Goal: Task Accomplishment & Management: Use online tool/utility

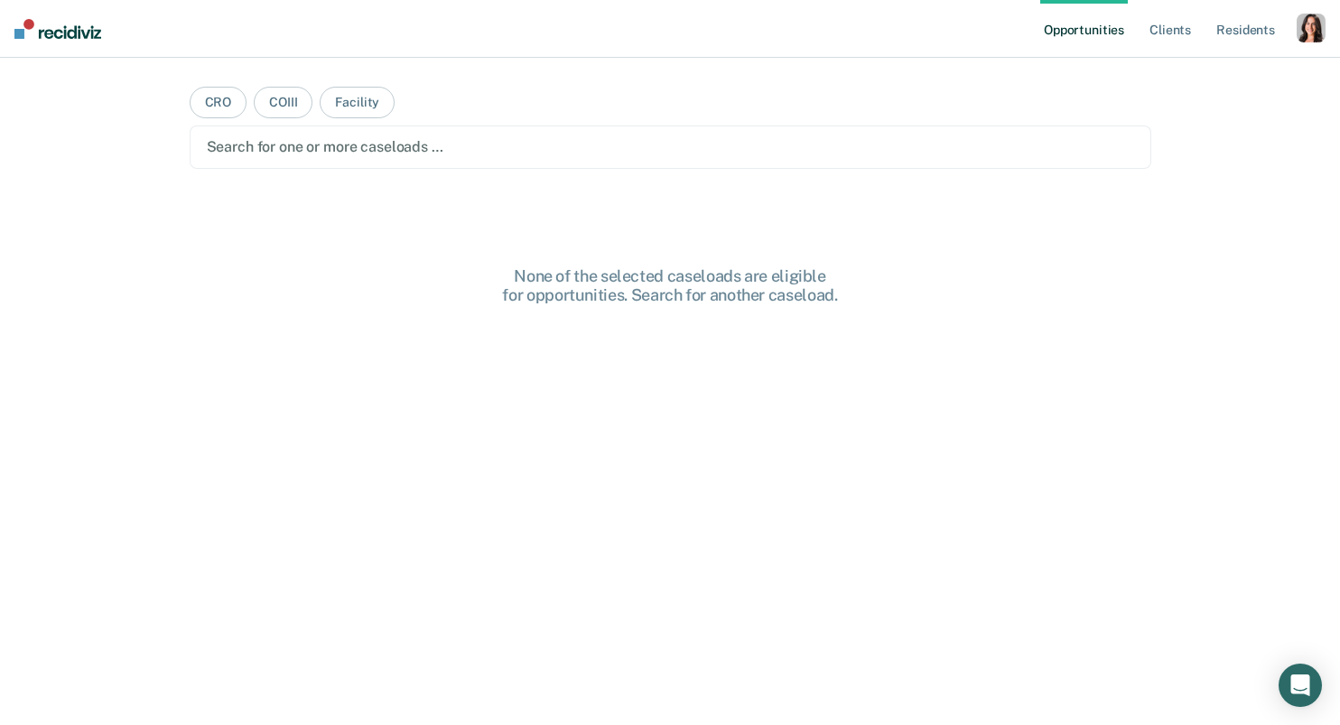
click at [1304, 28] on div "button" at bounding box center [1311, 28] width 29 height 29
click at [1194, 70] on link "Profile" at bounding box center [1238, 73] width 145 height 15
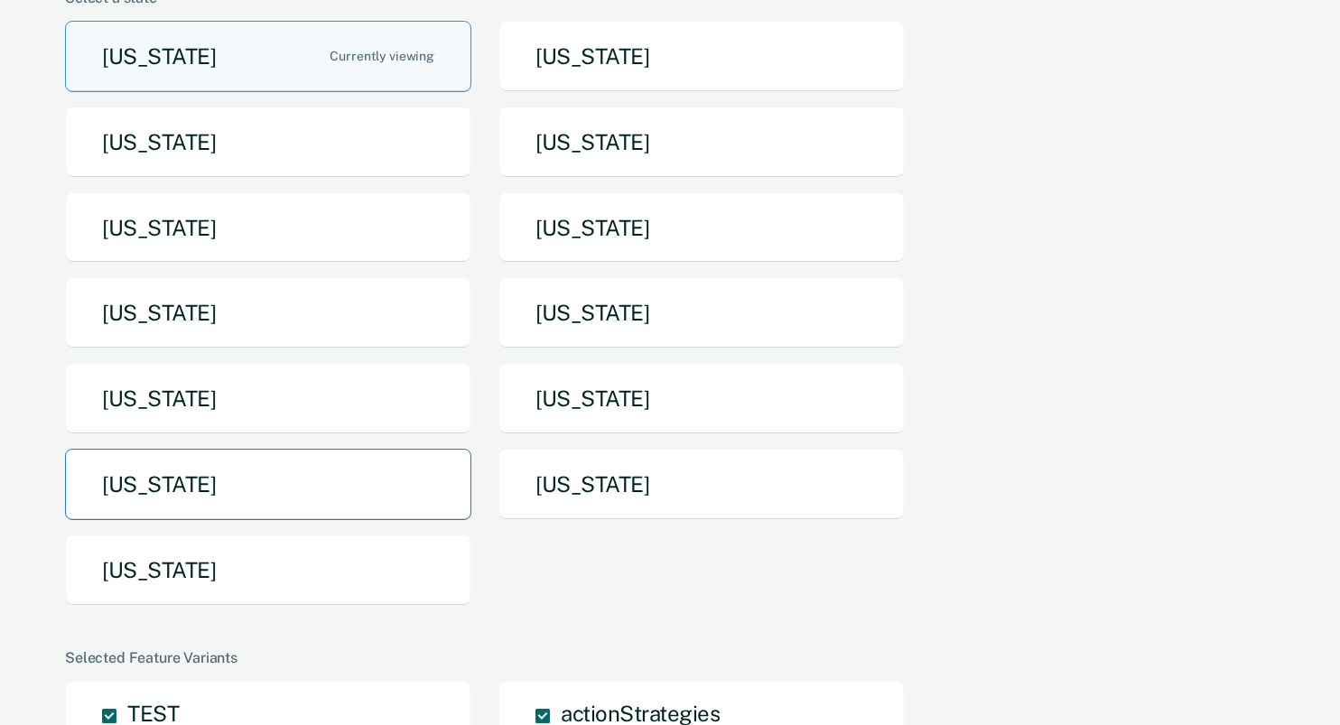
scroll to position [167, 0]
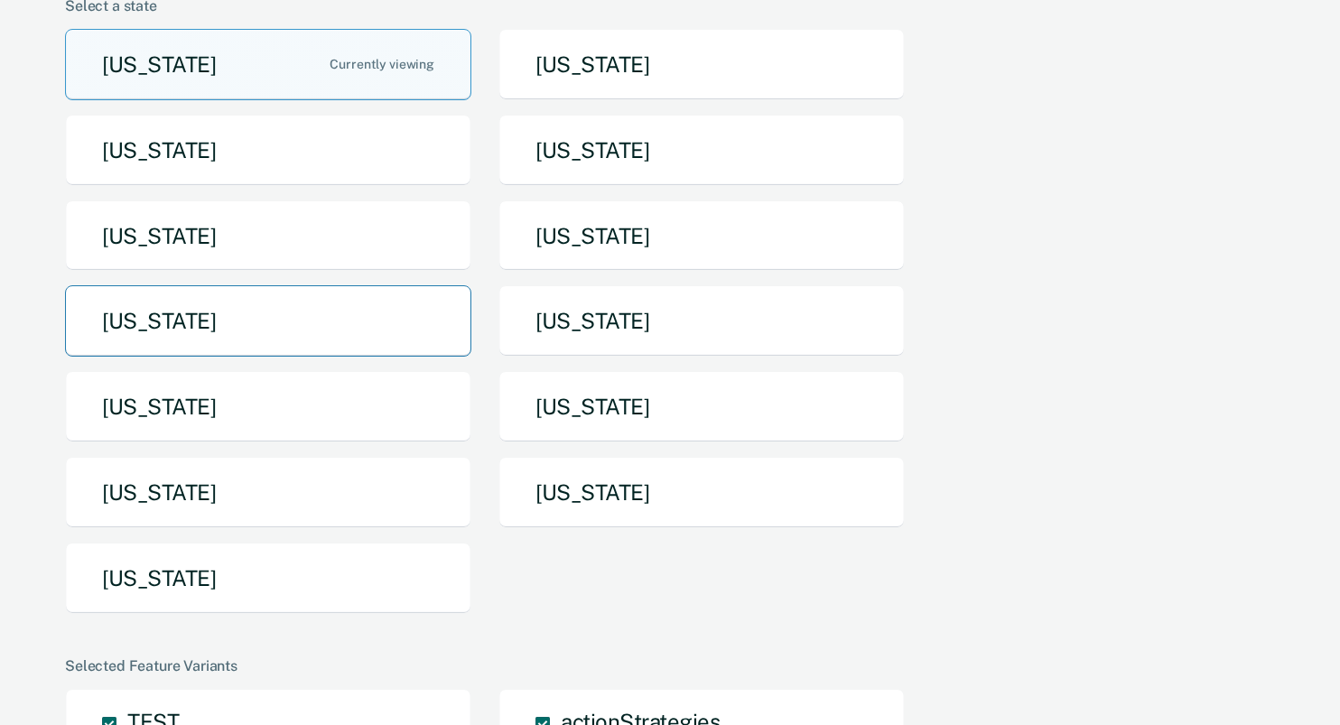
click at [189, 326] on button "Missouri" at bounding box center [268, 320] width 406 height 71
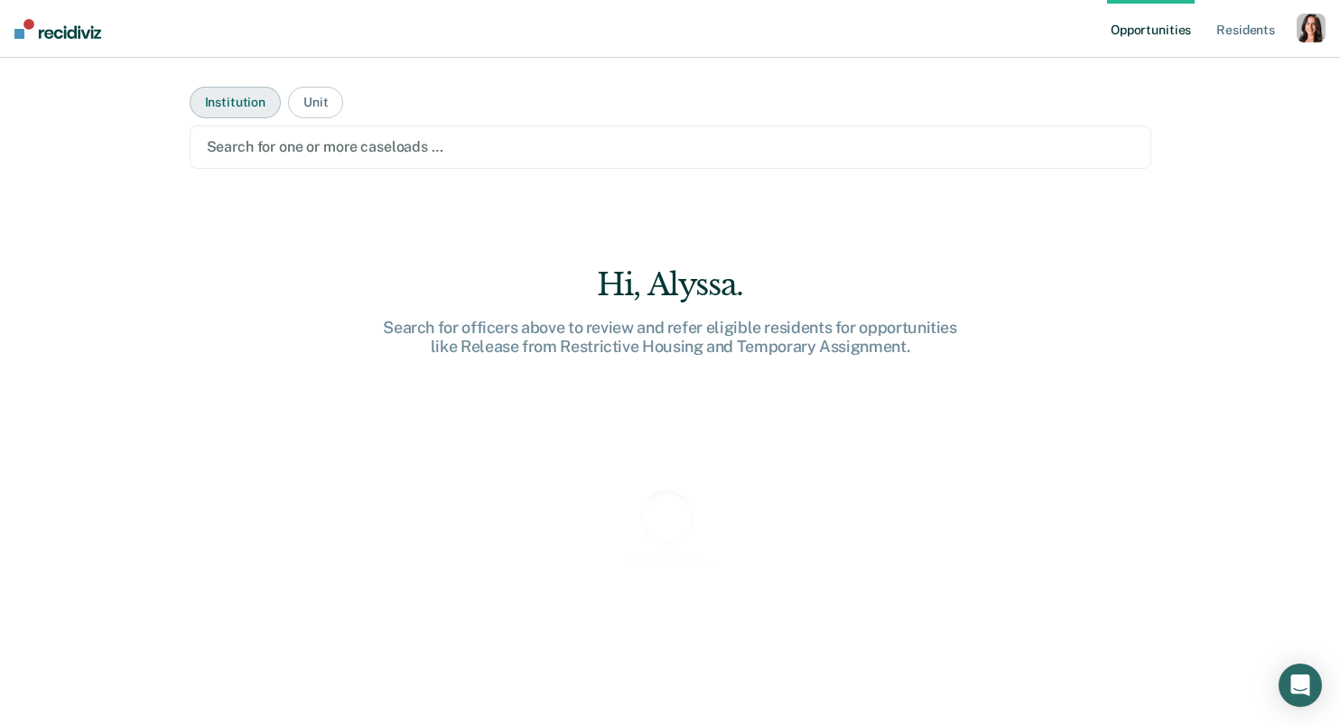
click at [209, 116] on button "Institution" at bounding box center [235, 103] width 91 height 32
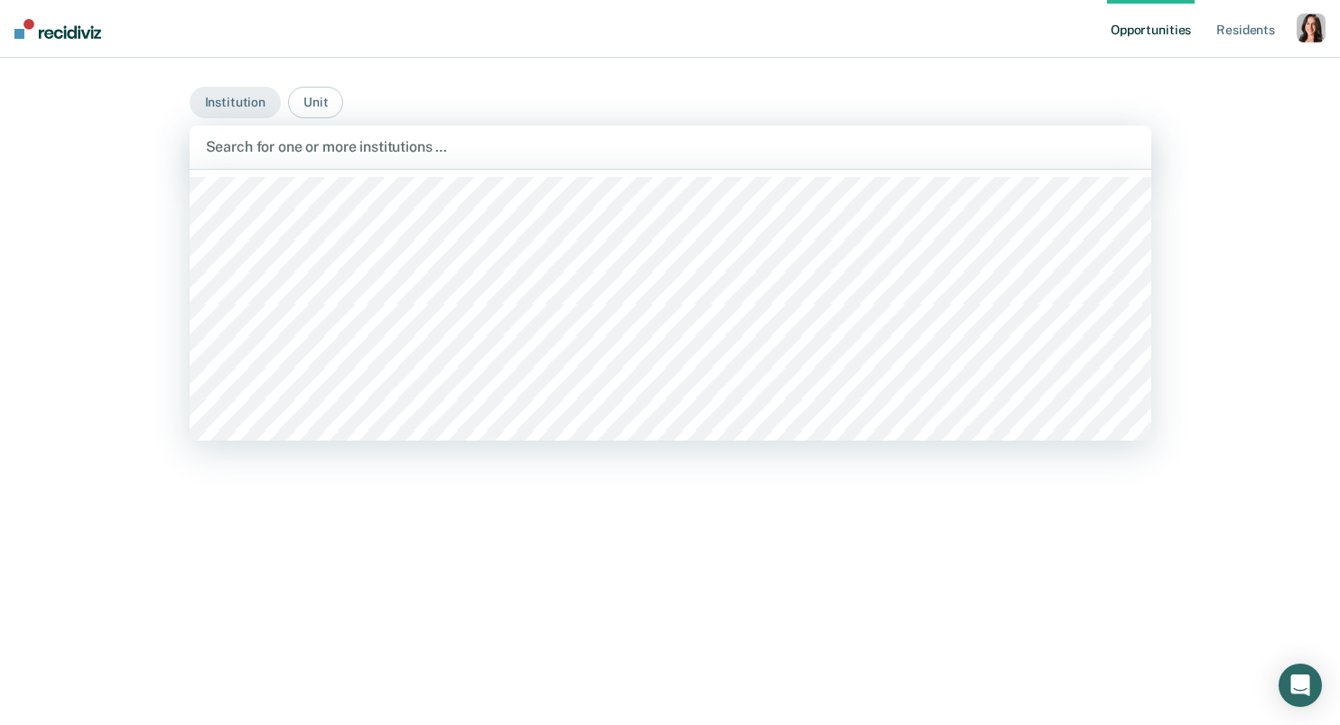
click at [260, 158] on div "Search for one or more institutions …" at bounding box center [670, 147] width 933 height 24
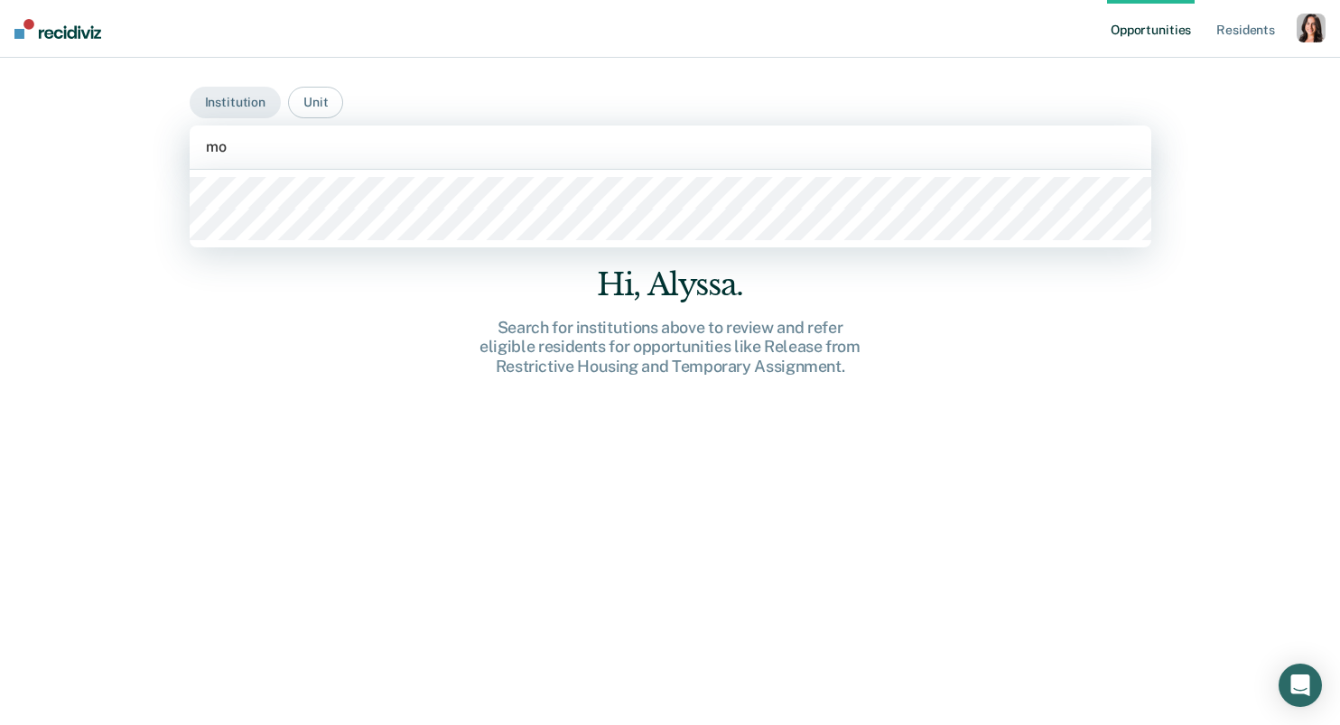
type input "mob"
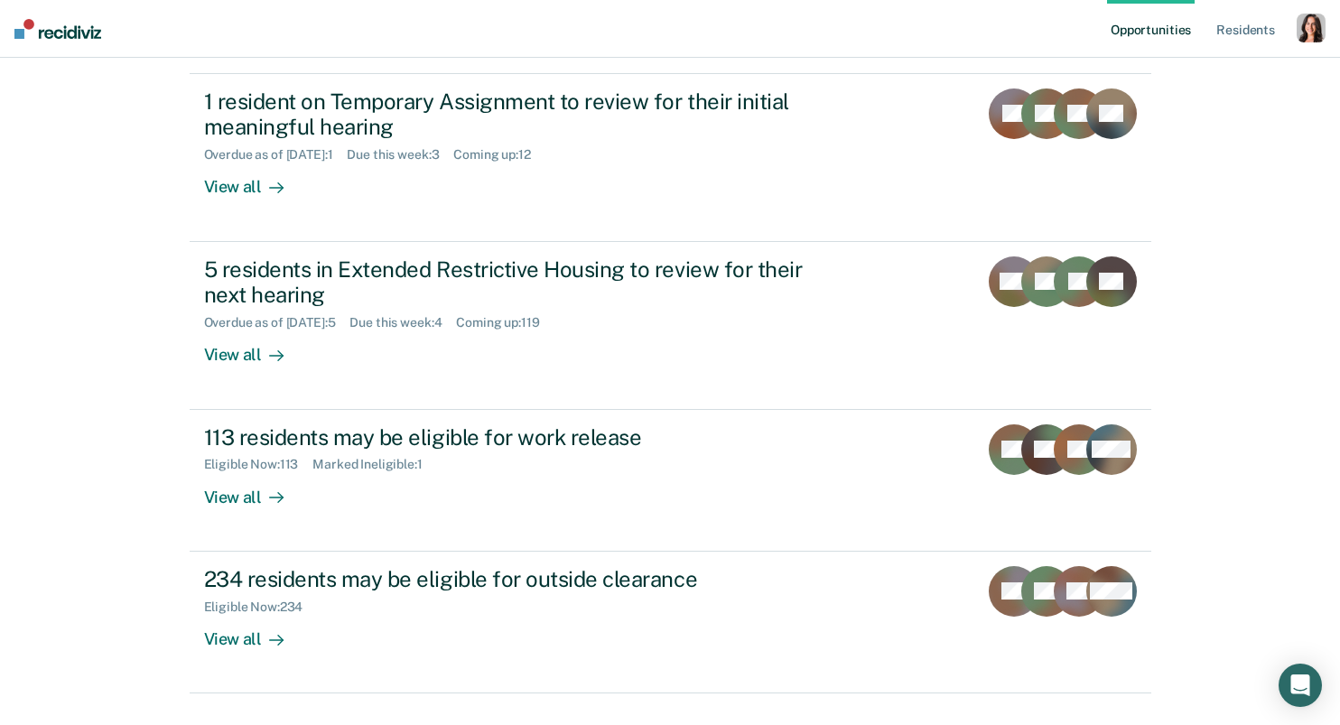
scroll to position [417, 0]
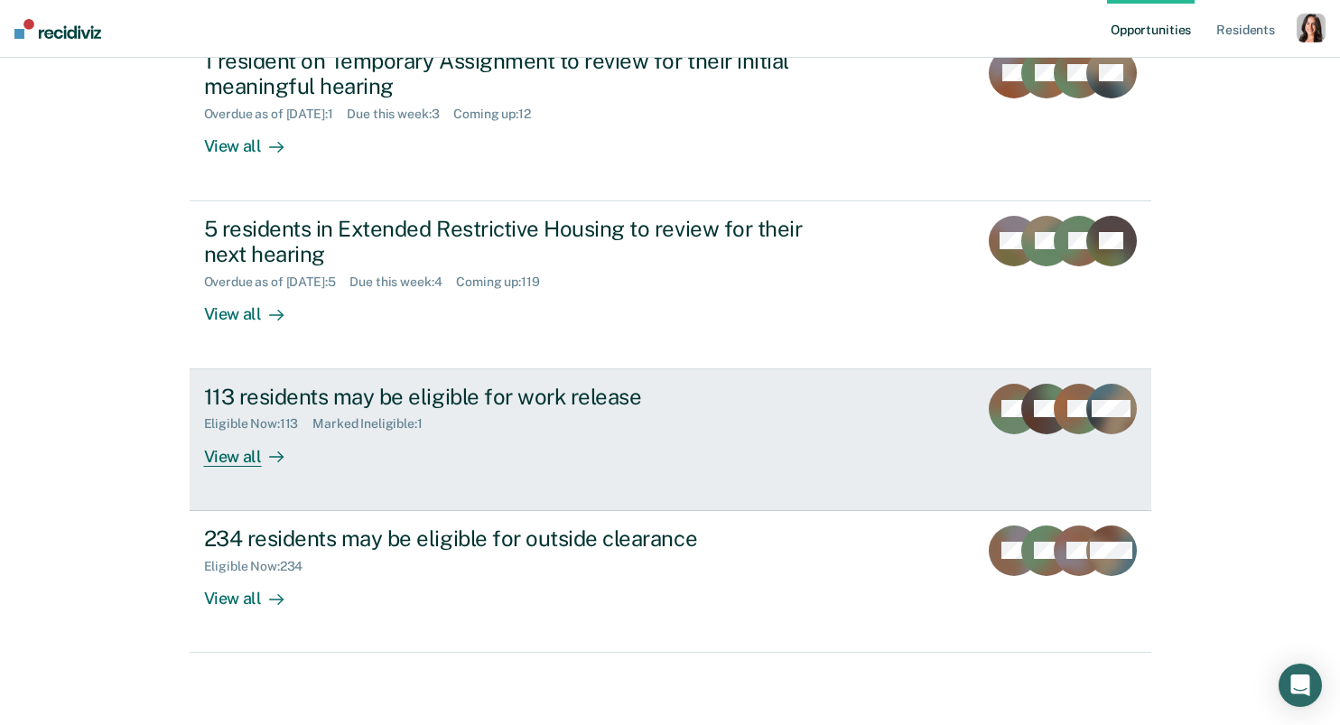
click at [369, 480] on link "113 residents may be eligible for work release Eligible Now : 113 Marked Inelig…" at bounding box center [671, 440] width 962 height 142
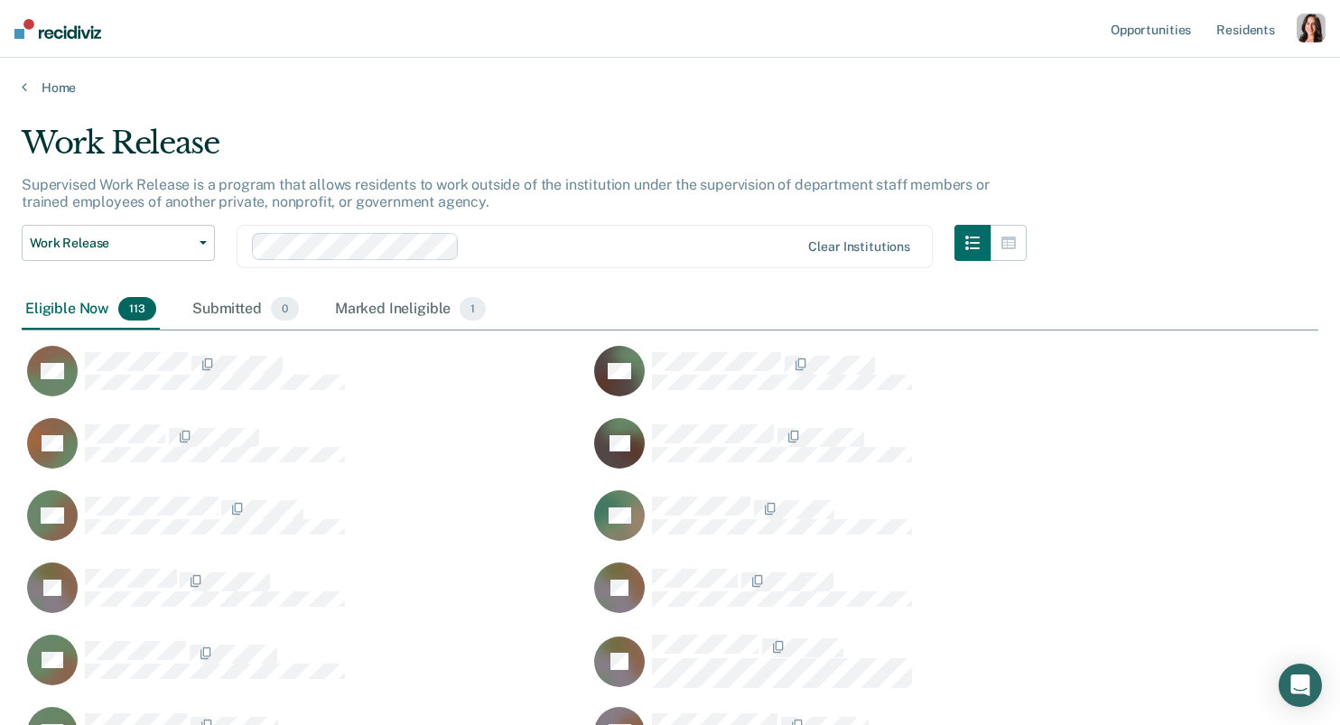
scroll to position [4330, 1297]
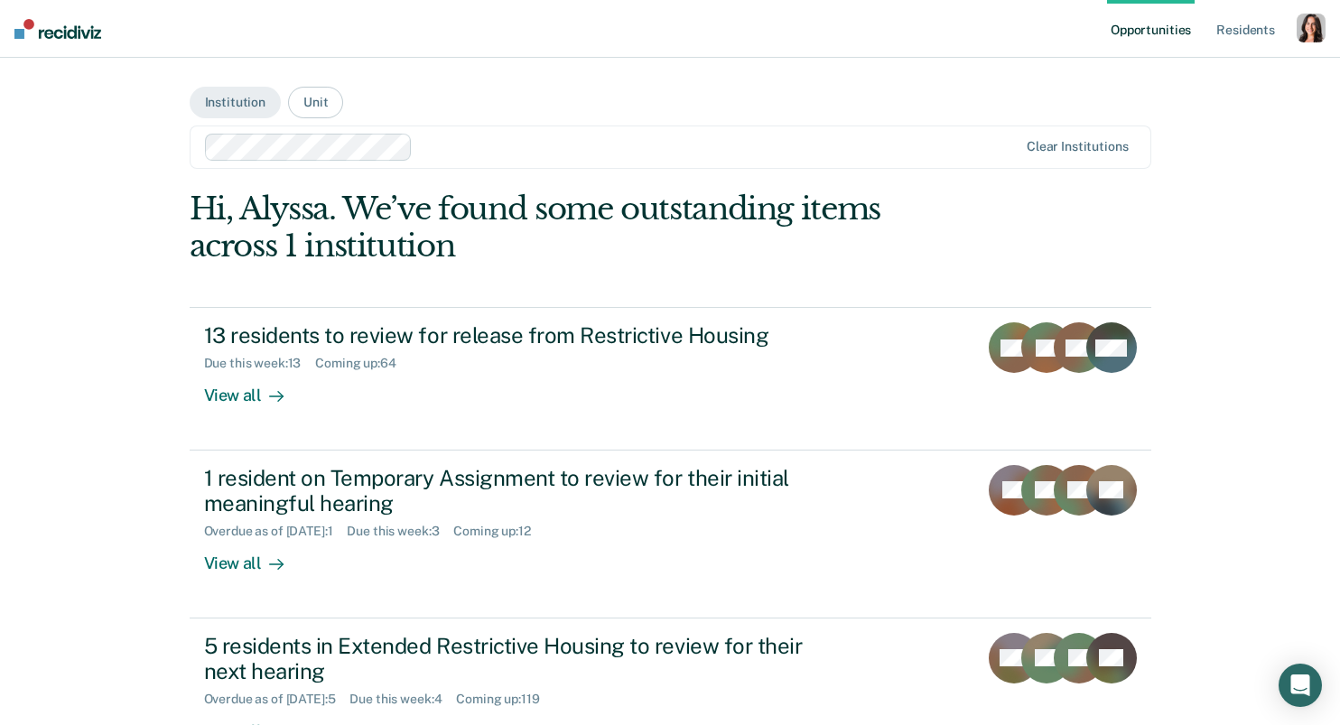
scroll to position [417, 0]
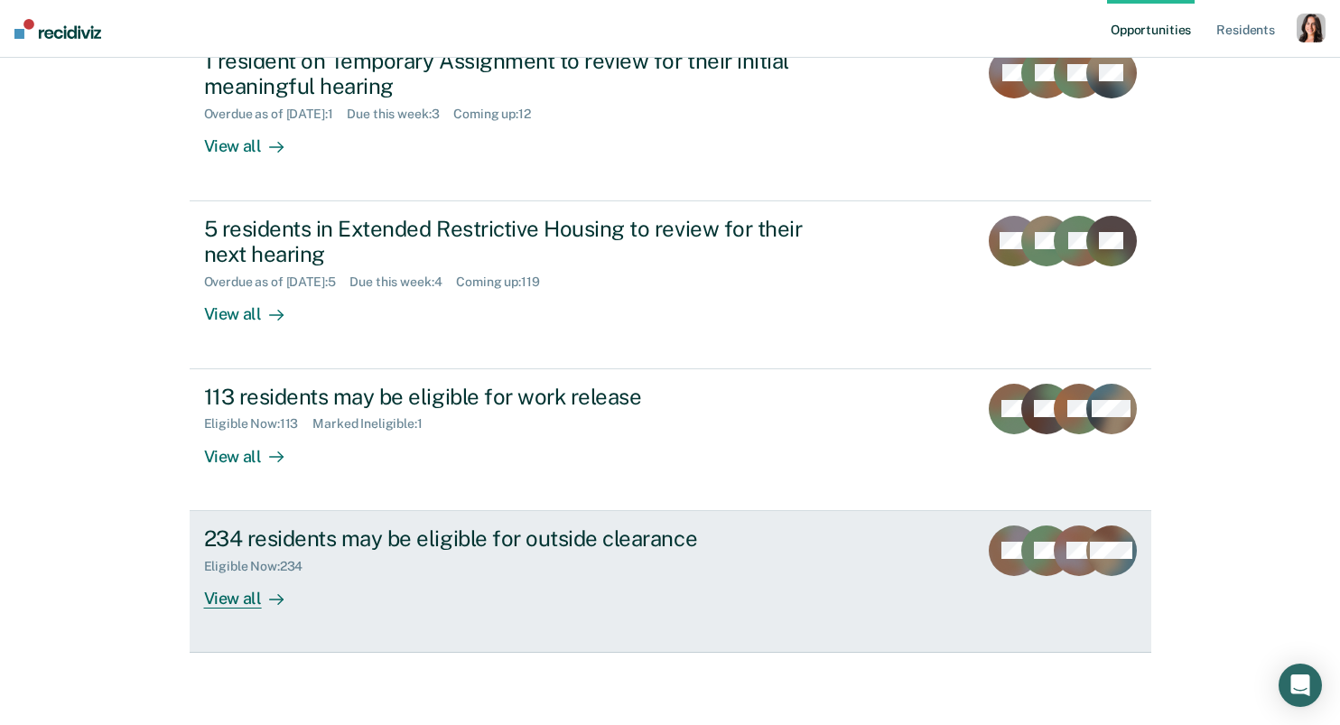
click at [278, 599] on icon at bounding box center [280, 599] width 5 height 10
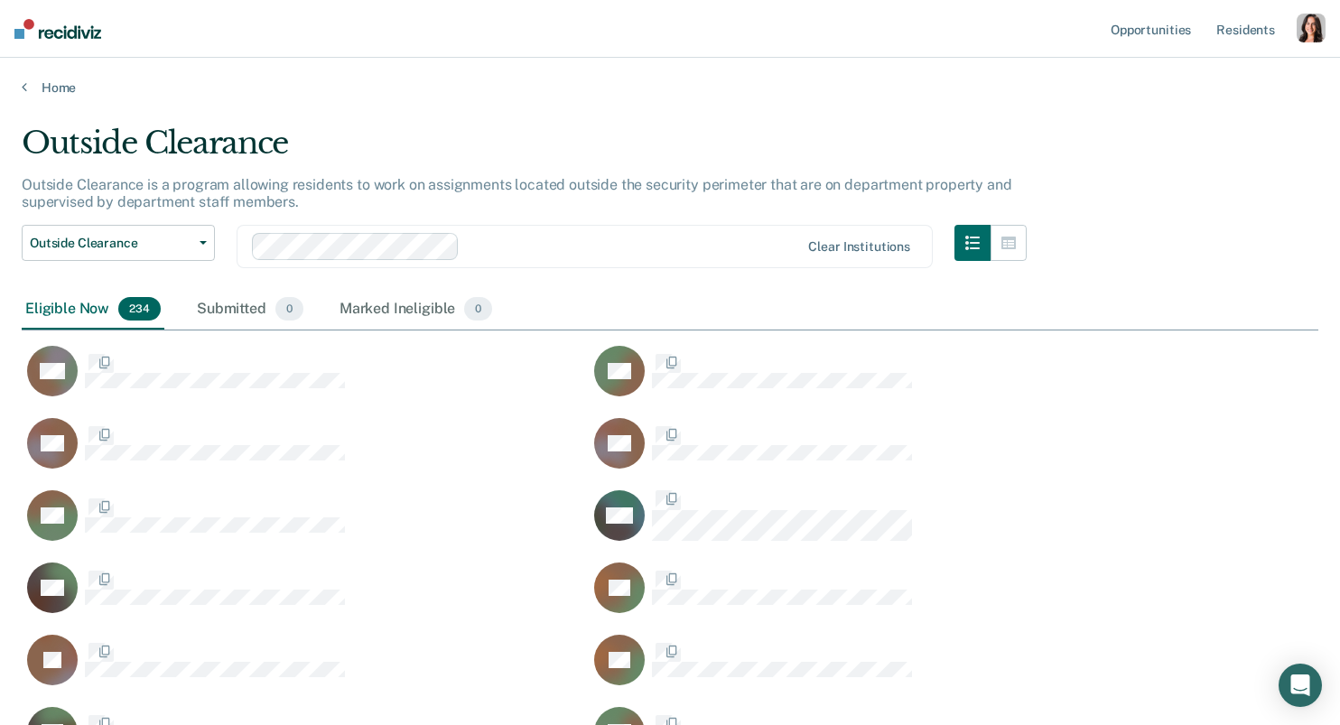
scroll to position [8664, 1297]
click at [88, 516] on span "CaseloadOpportunityCell-1284647" at bounding box center [87, 506] width 4 height 19
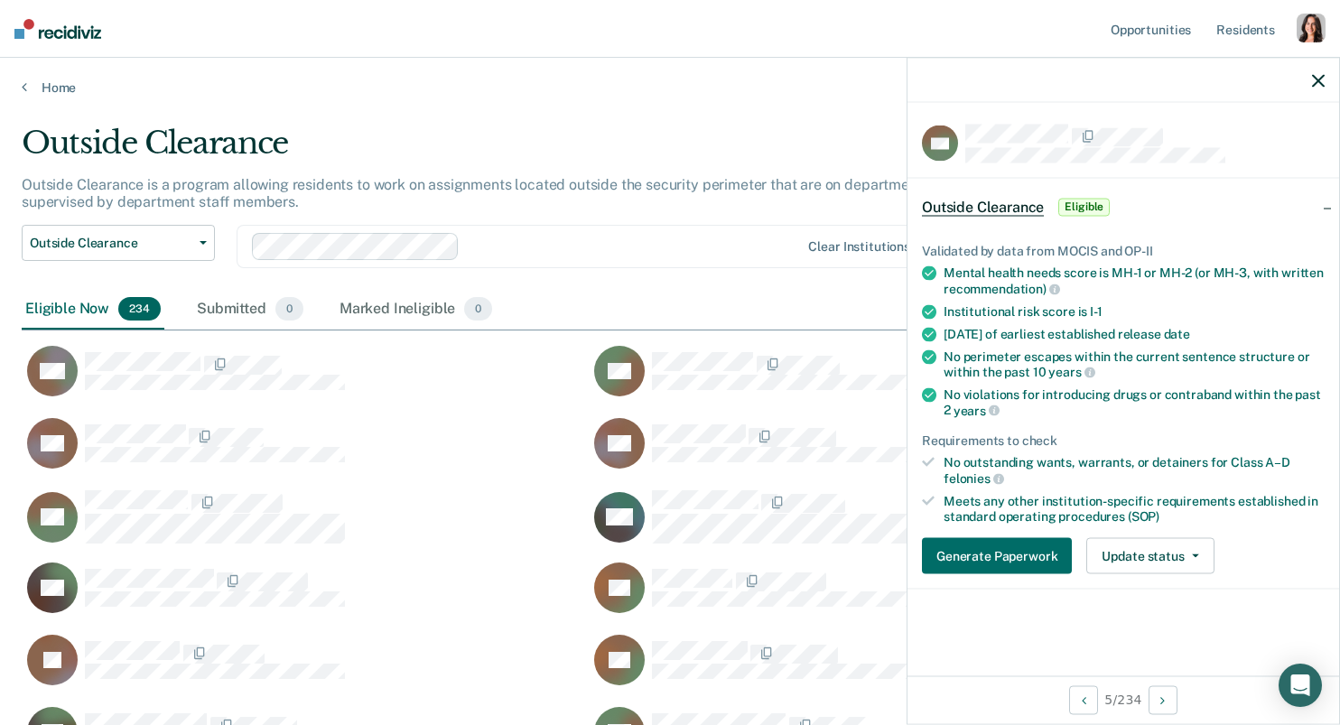
click at [33, 93] on link "Home" at bounding box center [670, 87] width 1297 height 16
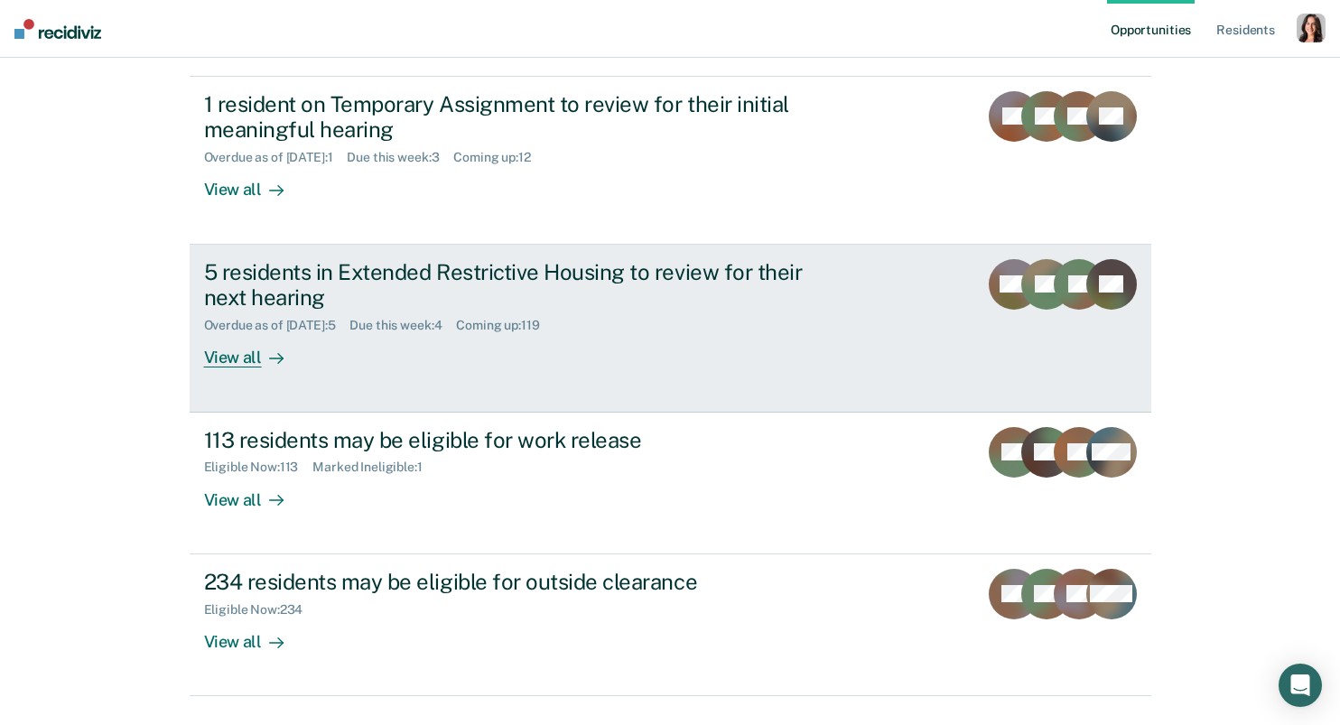
scroll to position [417, 0]
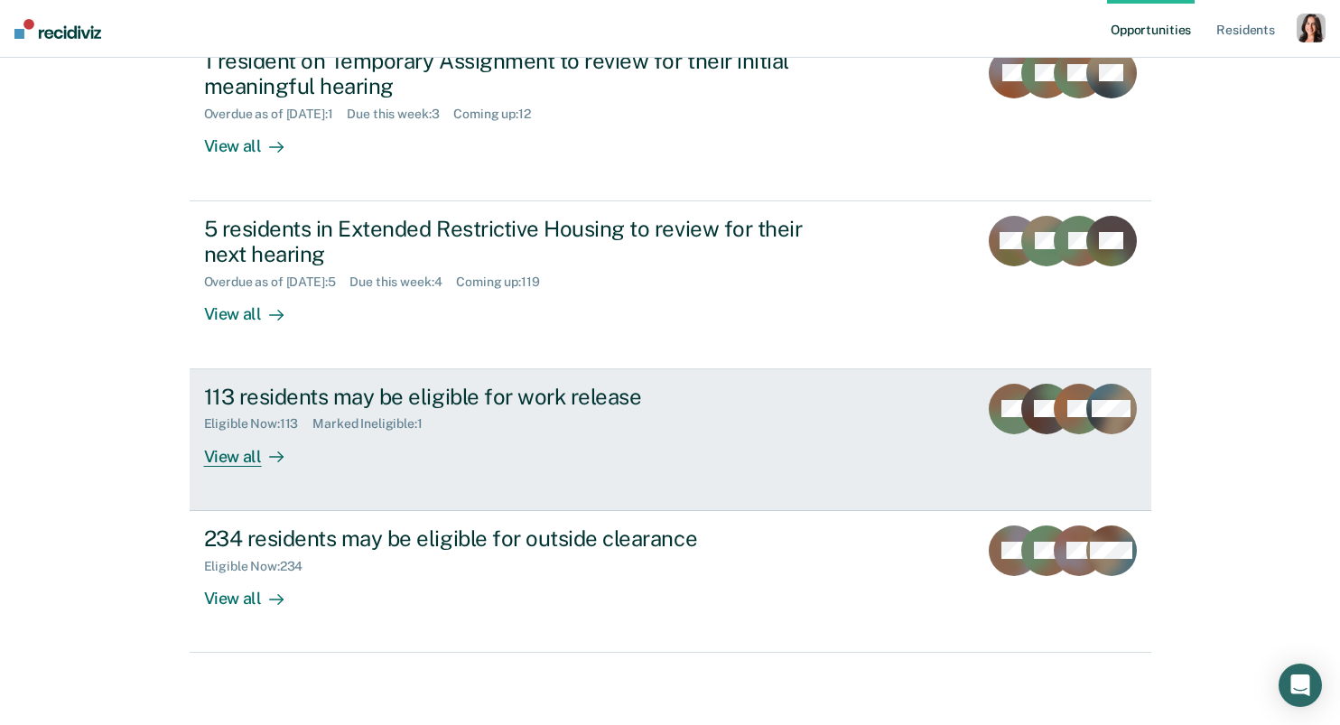
click at [275, 430] on div "Eligible Now : 113" at bounding box center [258, 423] width 109 height 15
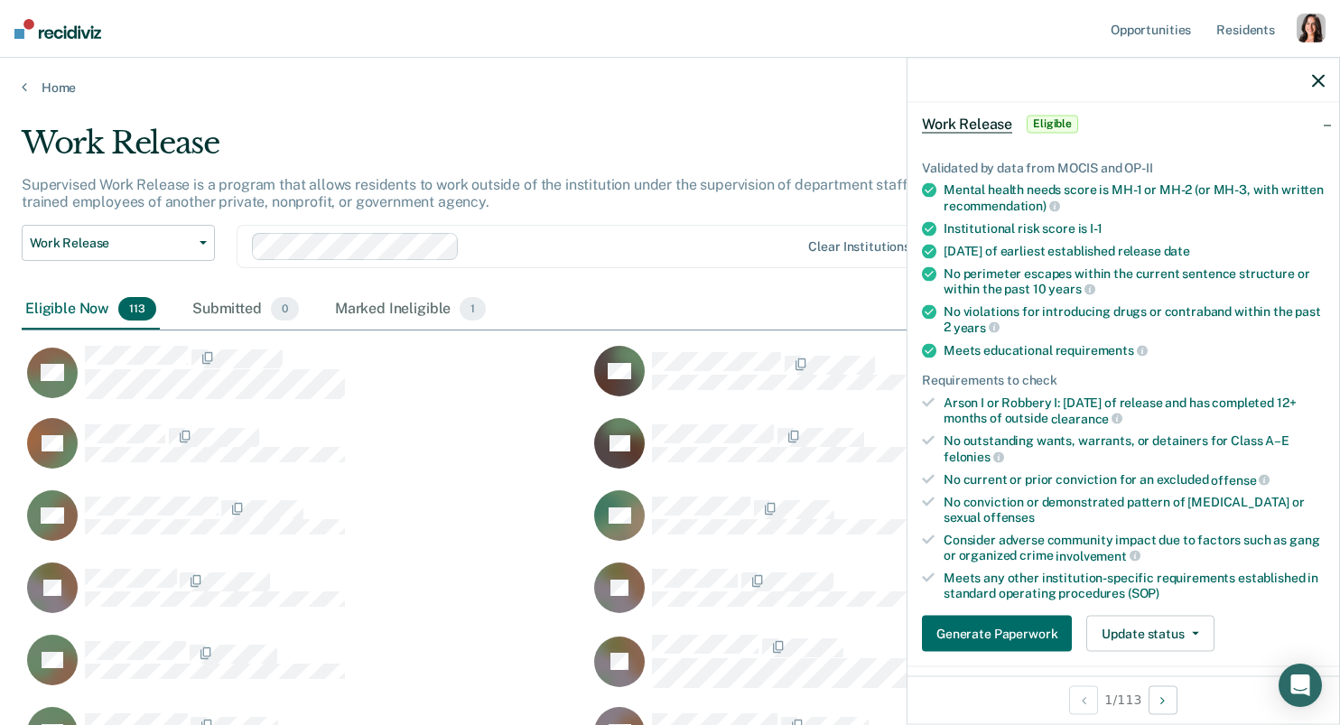
scroll to position [90, 0]
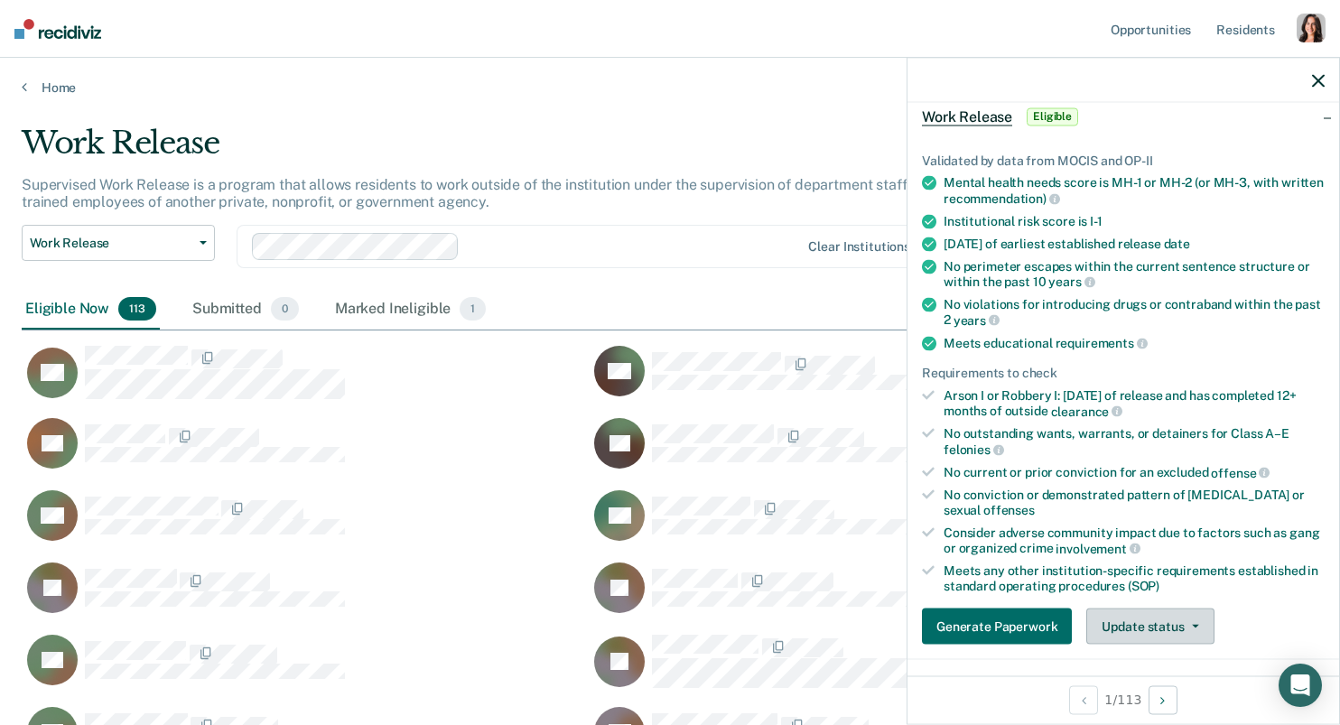
click at [1186, 618] on button "Update status" at bounding box center [1149, 627] width 127 height 36
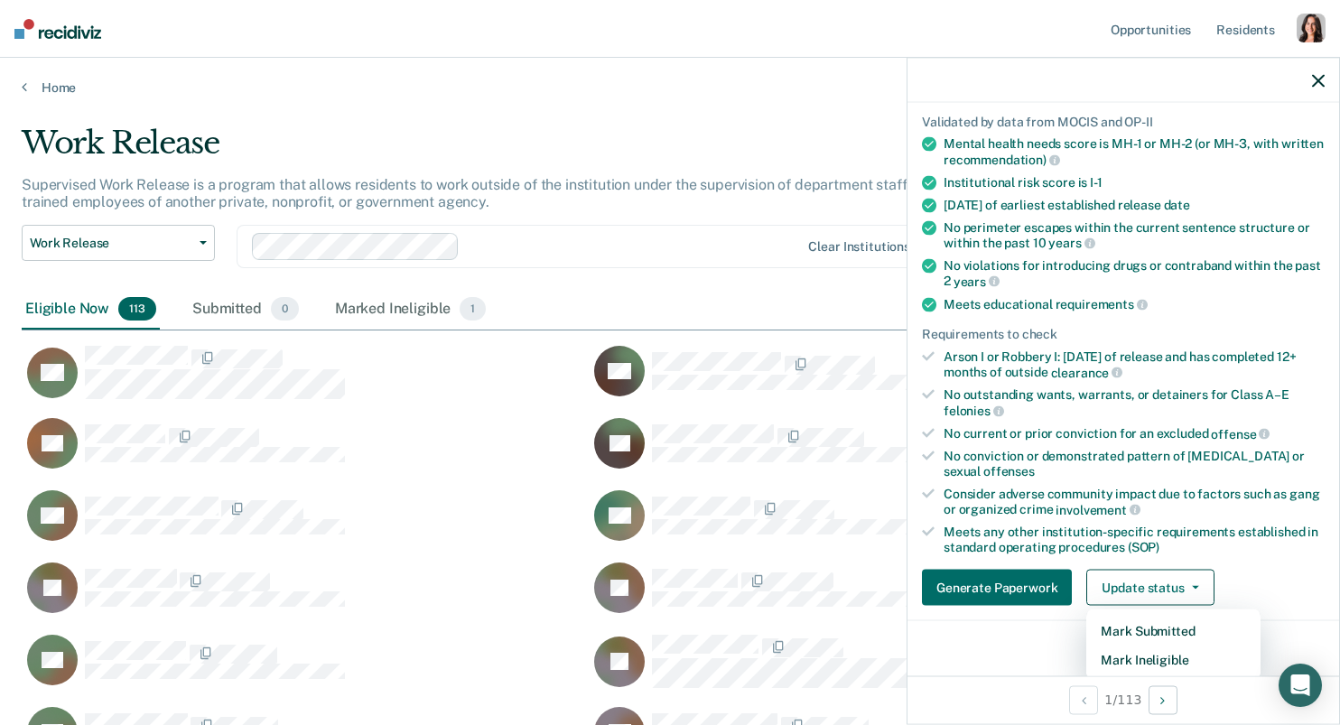
click at [1209, 391] on ul "Validated by data from MOCIS and OP-II Mental health needs score is MH-1 or MH-…" at bounding box center [1123, 334] width 403 height 441
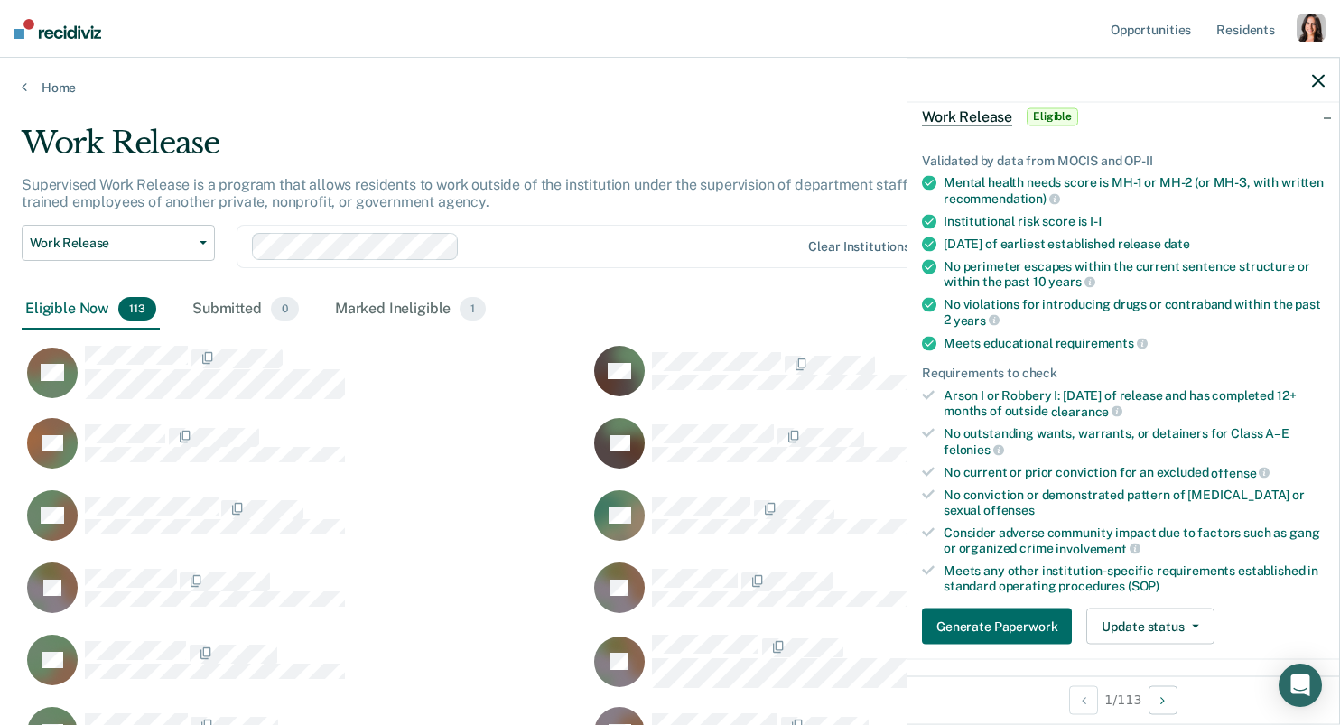
click at [616, 158] on div "Work Release" at bounding box center [524, 150] width 1005 height 51
click at [988, 624] on button "Generate Paperwork" at bounding box center [997, 627] width 150 height 36
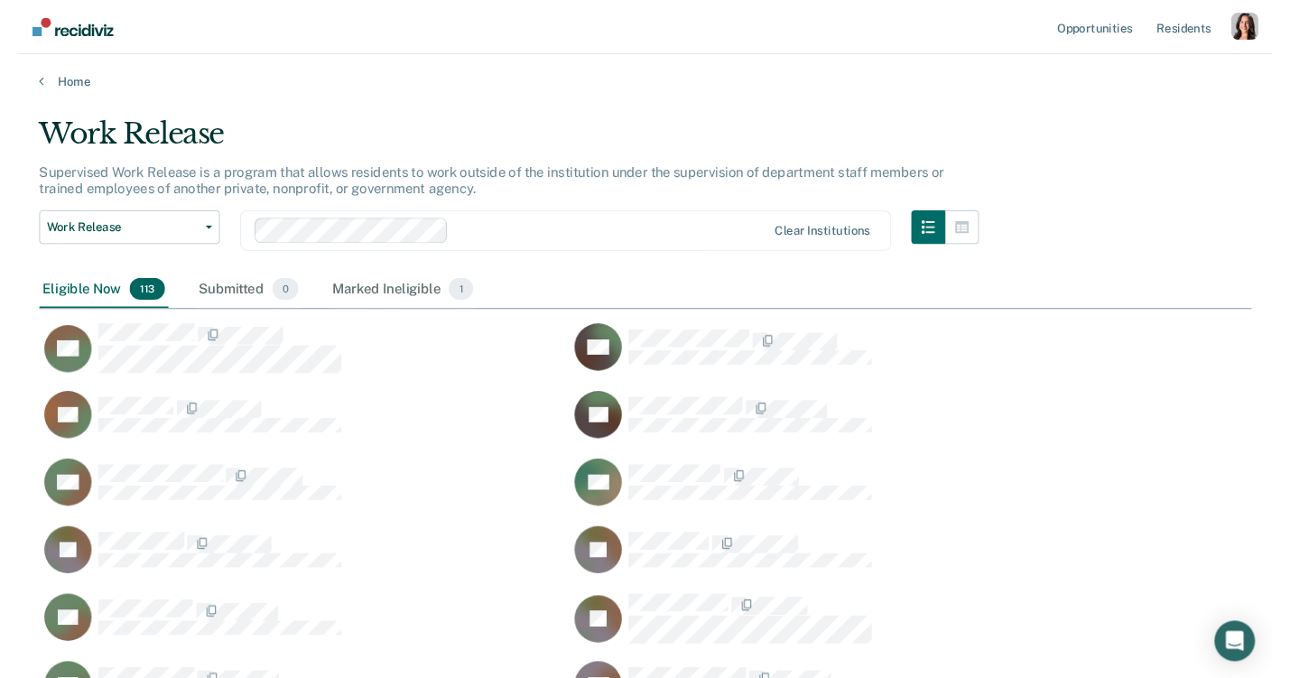
scroll to position [4330, 1297]
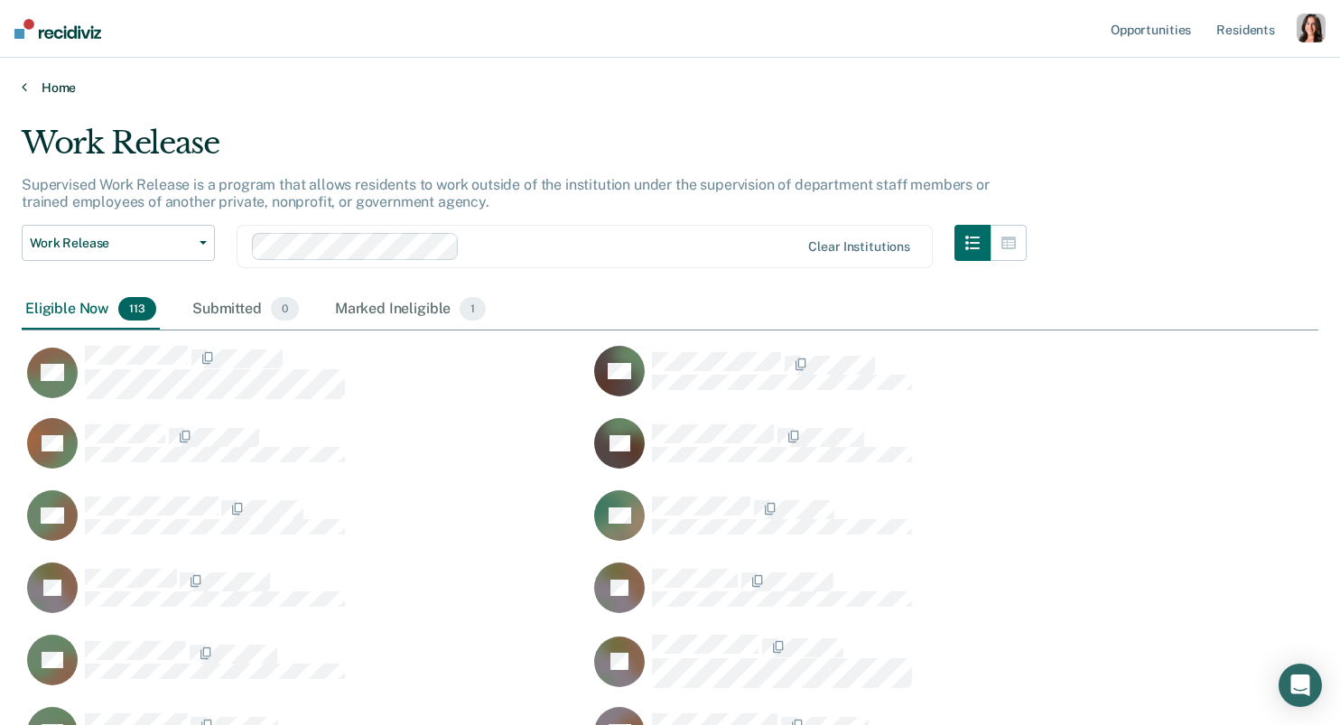
click at [29, 86] on link "Home" at bounding box center [670, 87] width 1297 height 16
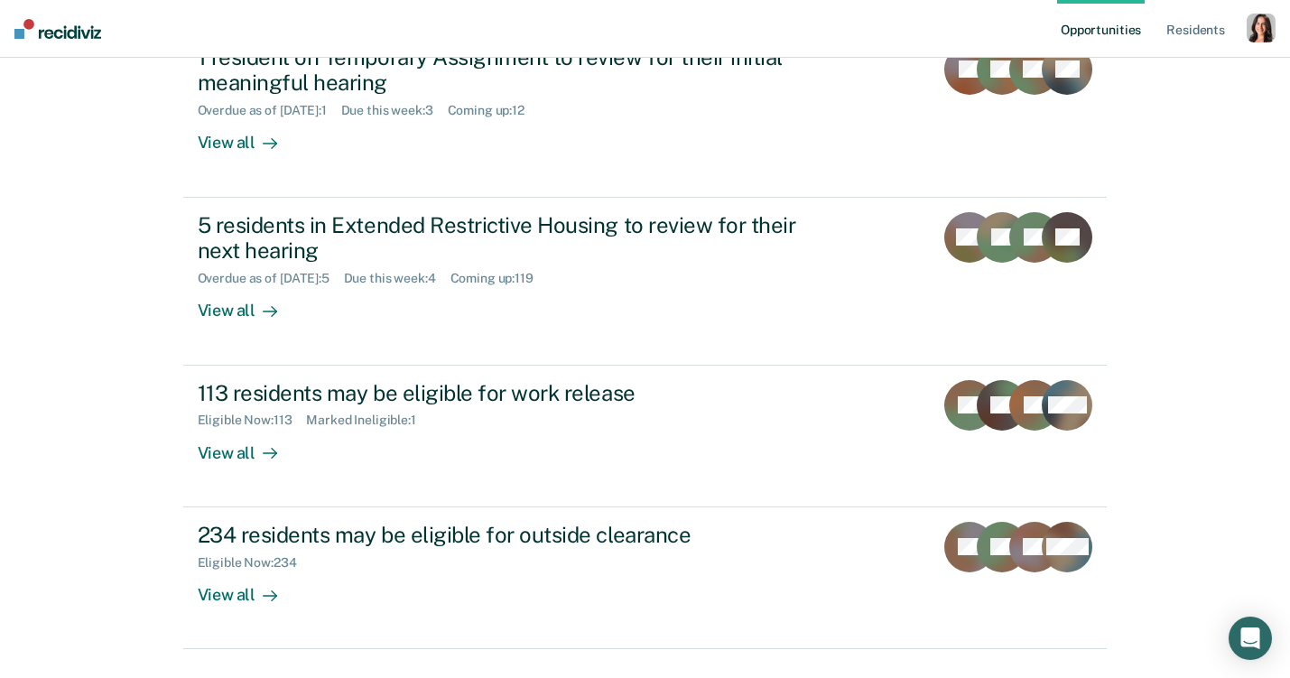
scroll to position [464, 0]
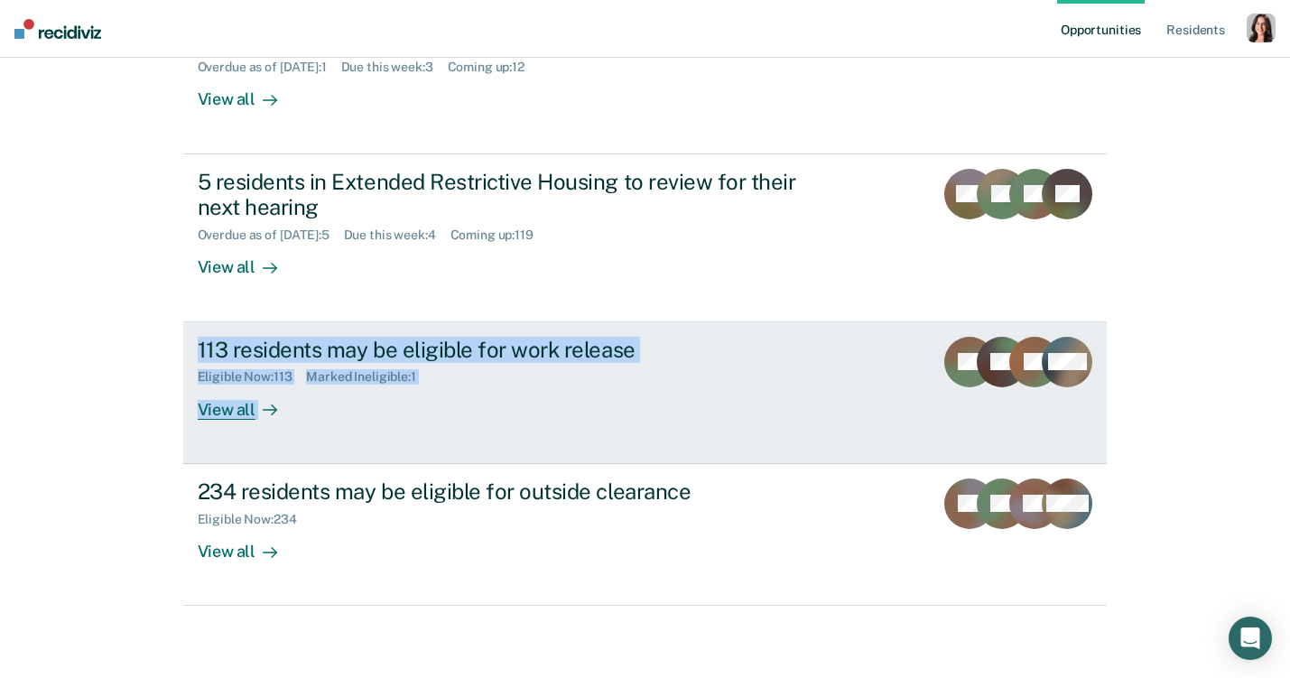
drag, startPoint x: 154, startPoint y: 349, endPoint x: 778, endPoint y: 436, distance: 629.9
click at [778, 436] on div "Opportunities Resident s Profile How it works Go to System-Level Trends Log Out…" at bounding box center [645, 107] width 1290 height 1142
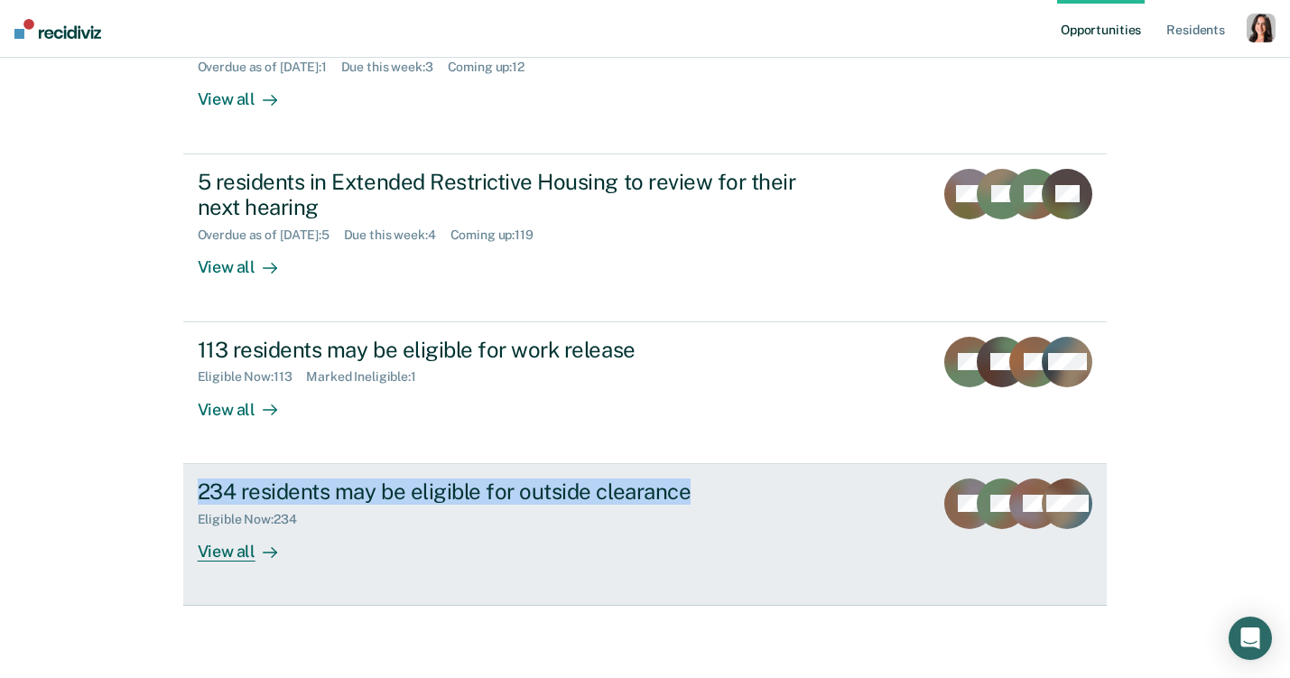
drag, startPoint x: 112, startPoint y: 461, endPoint x: 776, endPoint y: 501, distance: 665.7
click at [776, 501] on div "Opportunities Resident s Profile How it works Go to System-Level Trends Log Out…" at bounding box center [645, 107] width 1290 height 1142
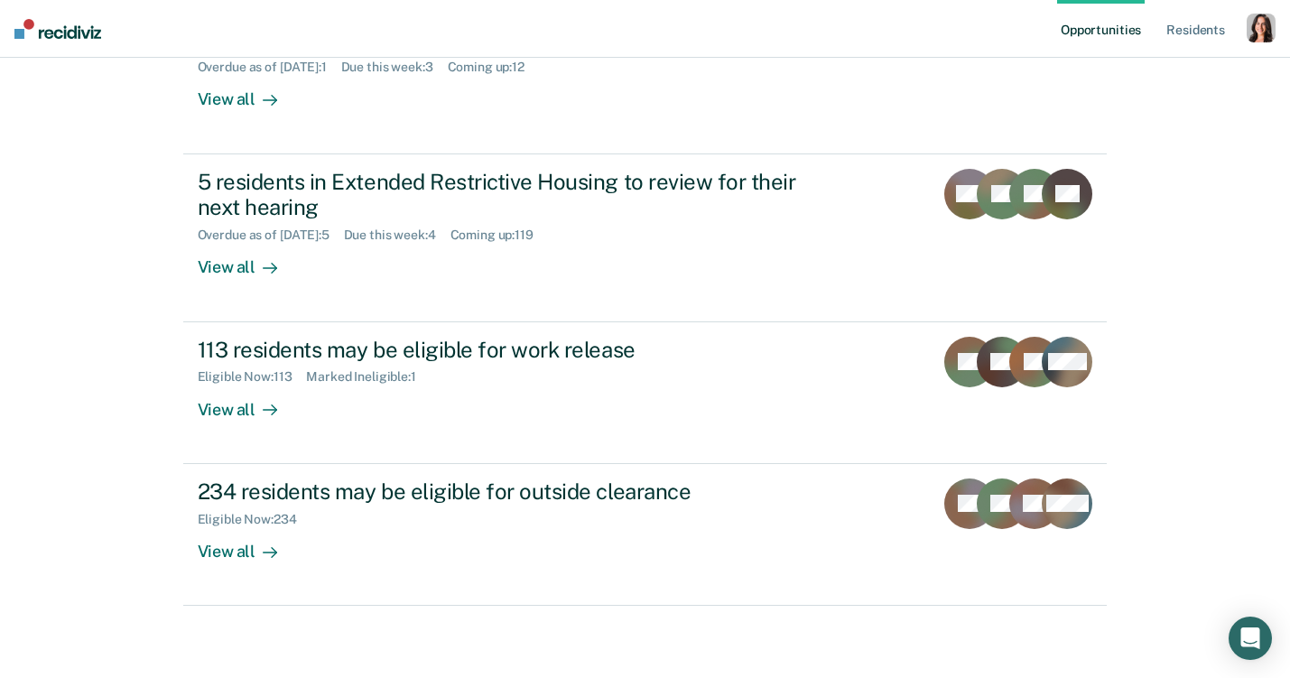
click at [97, 383] on div "Opportunities Resident s Profile How it works Go to System-Level Trends Log Out…" at bounding box center [645, 107] width 1290 height 1142
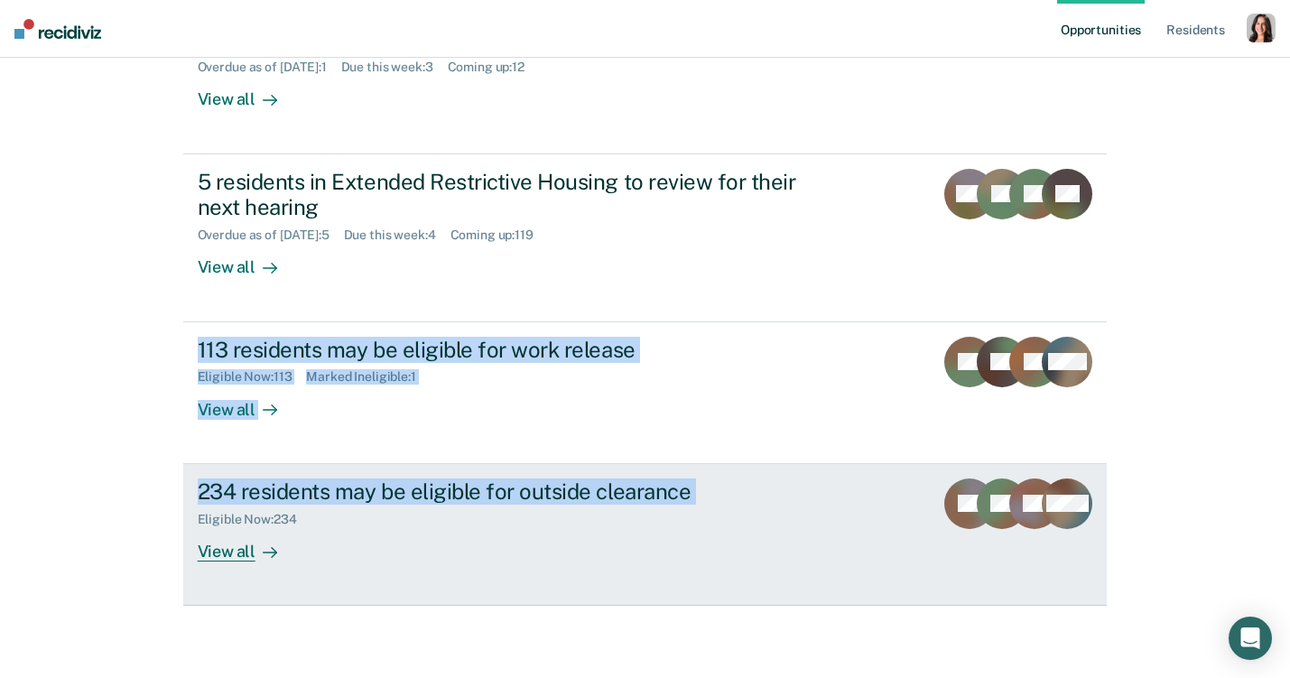
drag, startPoint x: 129, startPoint y: 360, endPoint x: 561, endPoint y: 506, distance: 455.4
click at [561, 506] on div "Opportunities Resident s Profile How it works Go to System-Level Trends Log Out…" at bounding box center [645, 107] width 1290 height 1142
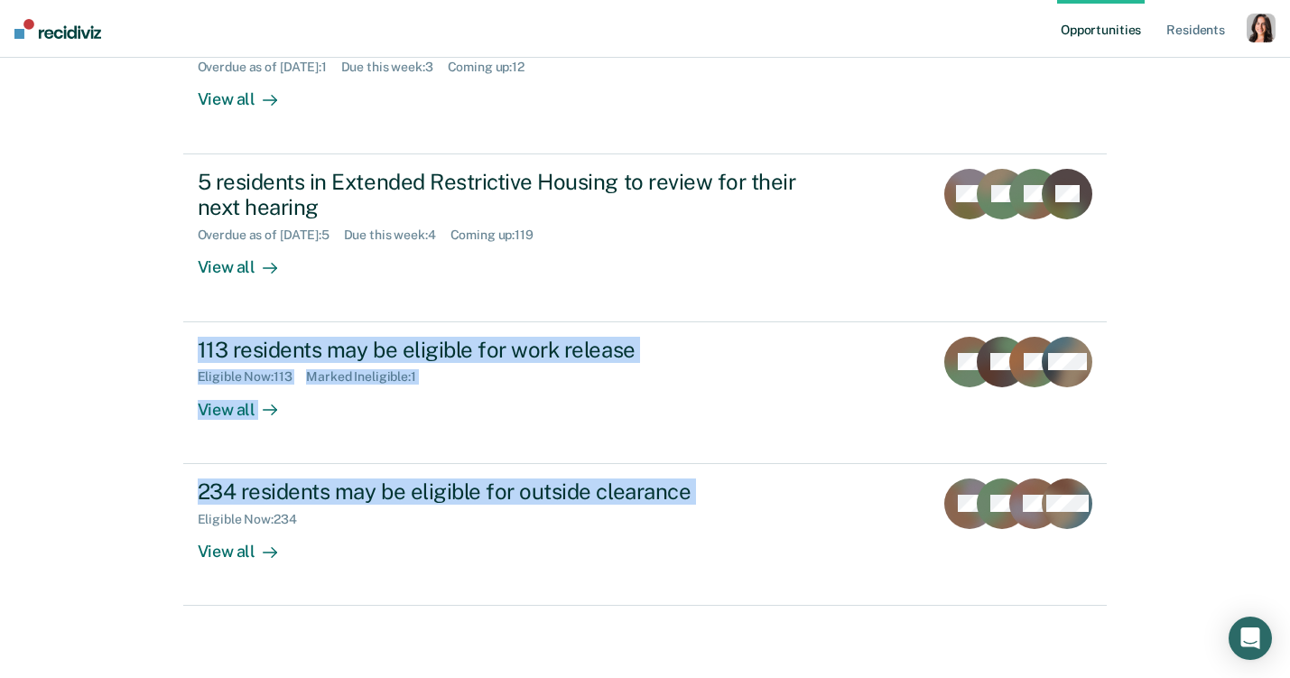
click at [32, 379] on div "Opportunities Resident s Profile How it works Go to System-Level Trends Log Out…" at bounding box center [645, 107] width 1290 height 1142
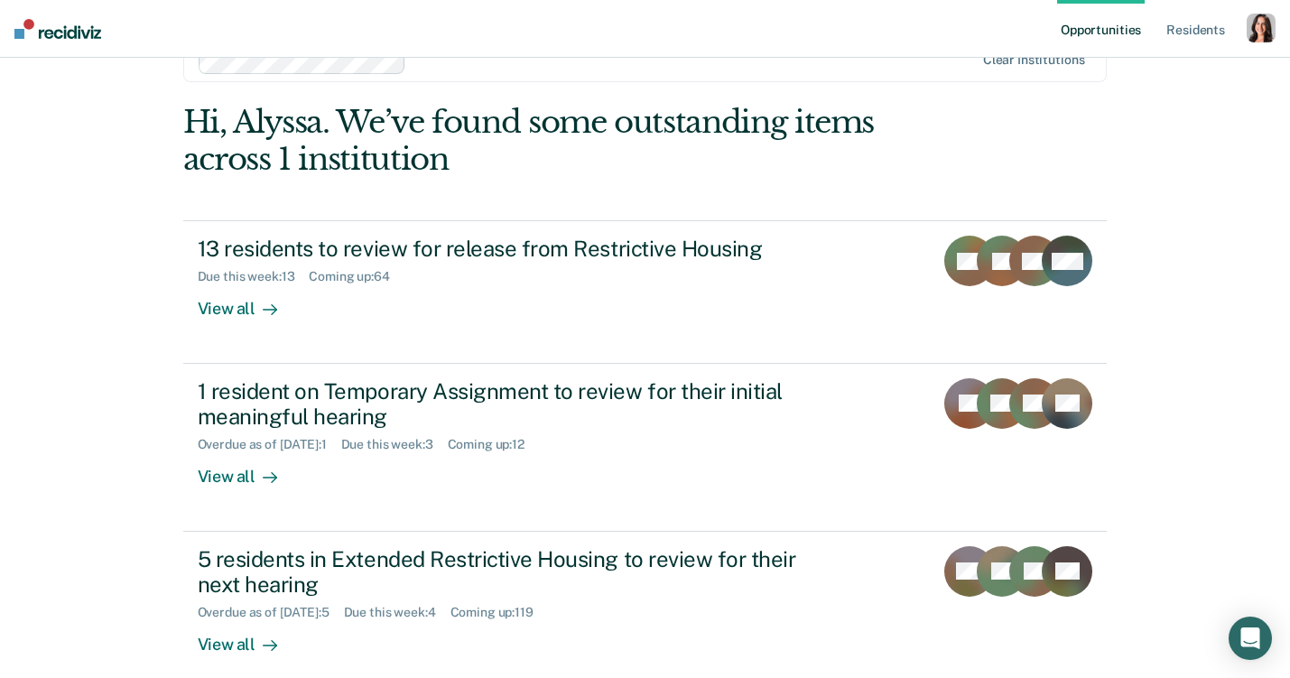
scroll to position [0, 0]
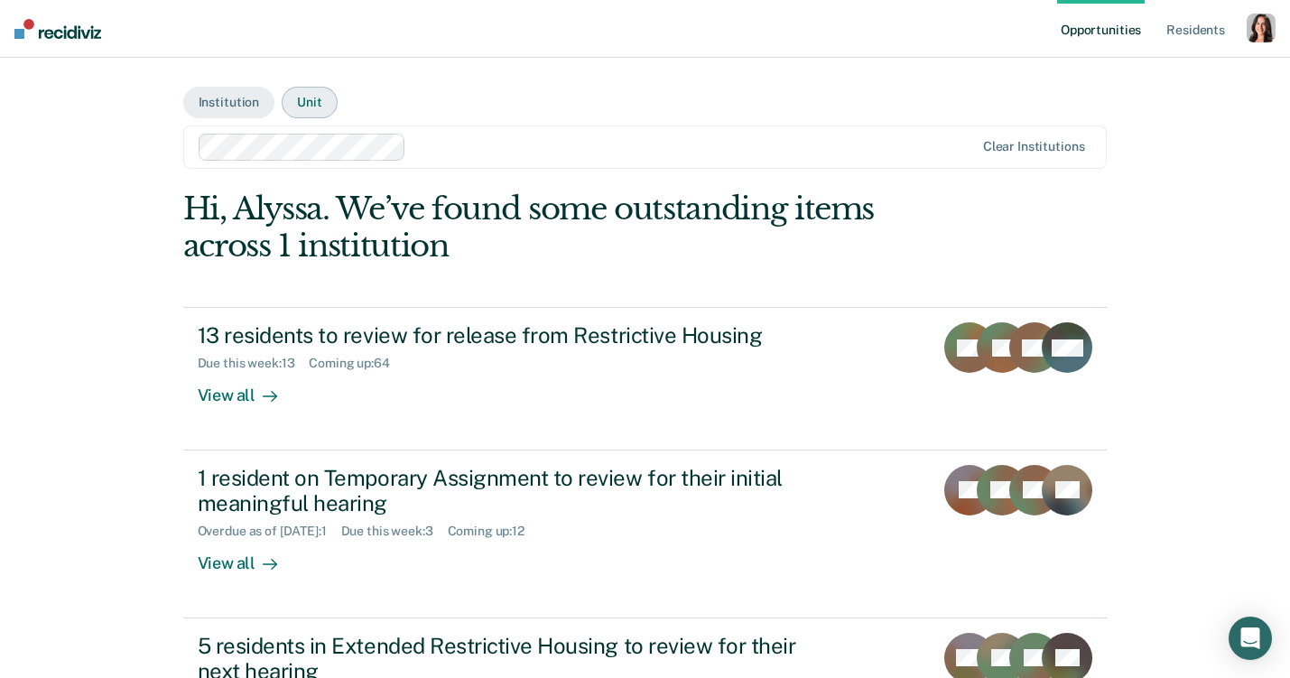
click at [311, 109] on button "Unit" at bounding box center [309, 103] width 55 height 32
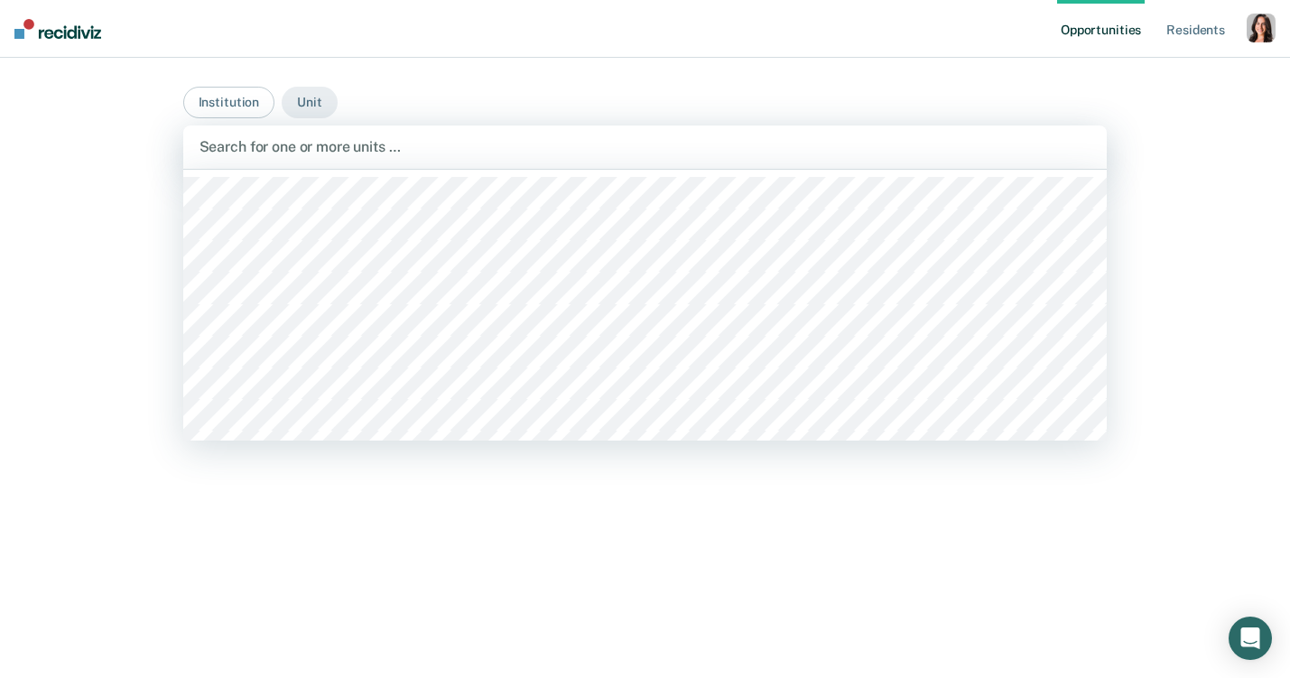
click at [366, 145] on div at bounding box center [646, 146] width 892 height 21
type input "mob"
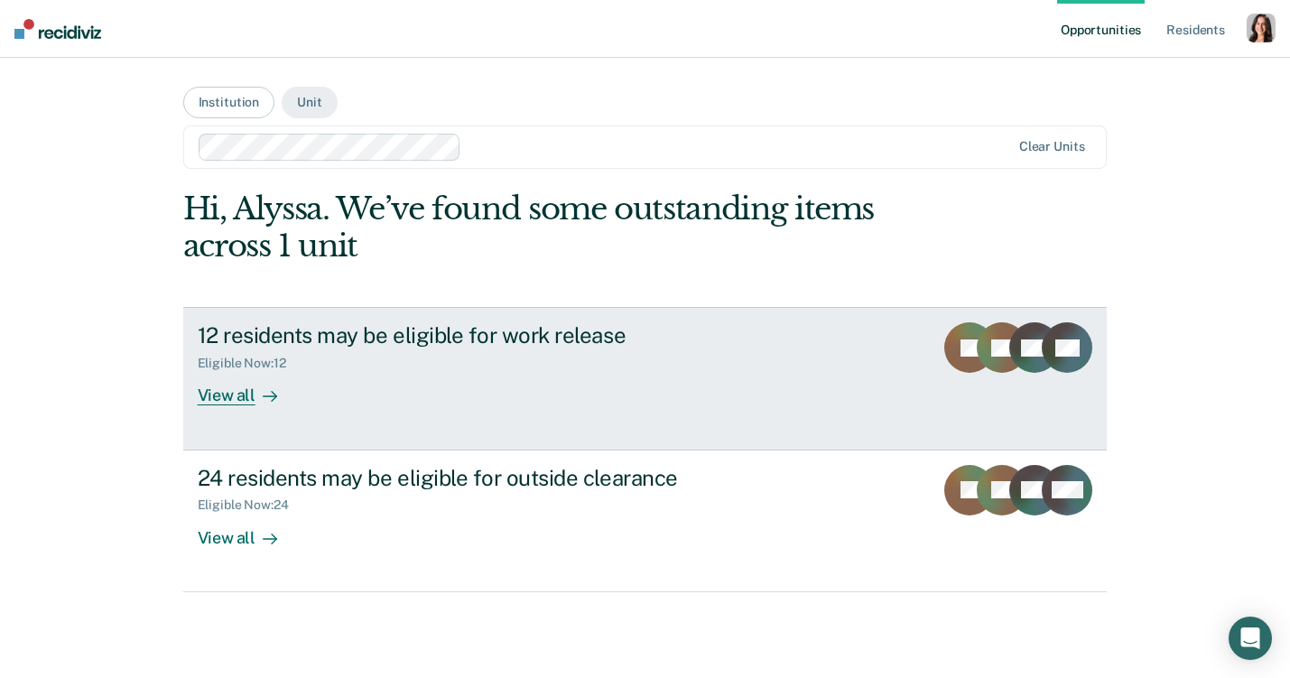
click at [209, 400] on div "View all" at bounding box center [248, 388] width 101 height 35
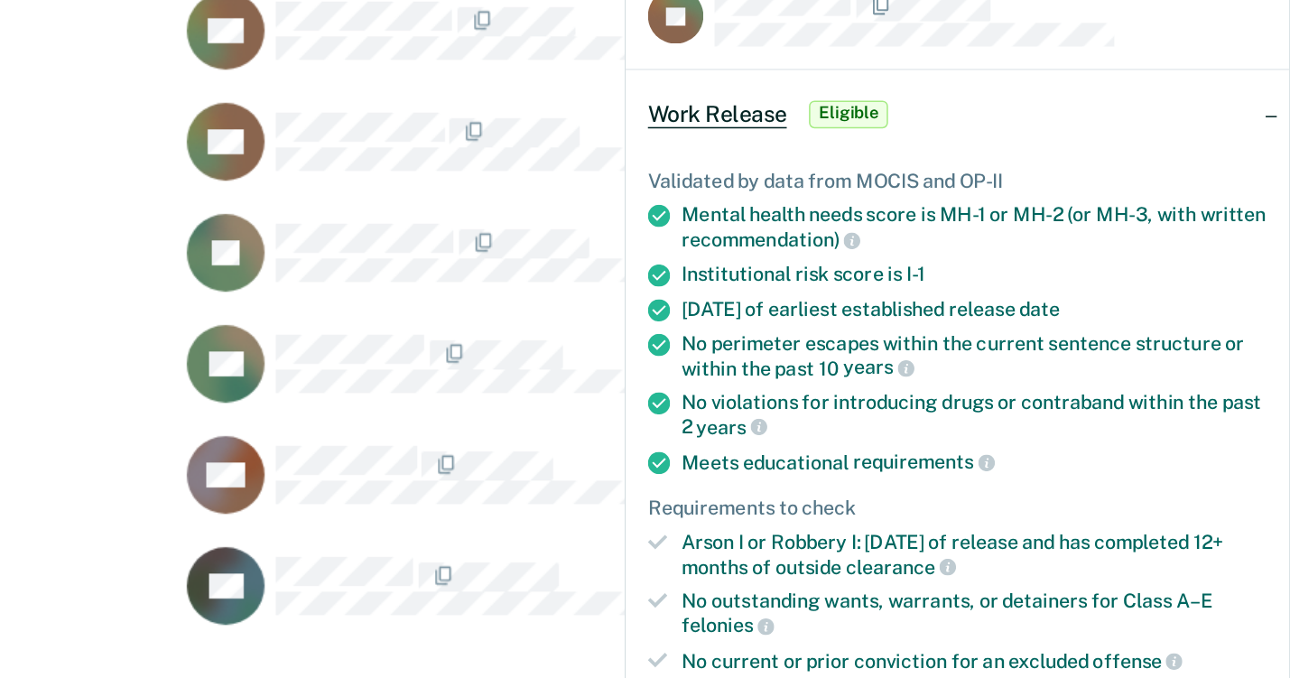
scroll to position [226, 0]
drag, startPoint x: 916, startPoint y: 321, endPoint x: 1157, endPoint y: 325, distance: 240.2
click at [1157, 325] on div "Within 48 months of earliest established release date" at bounding box center [1084, 326] width 381 height 15
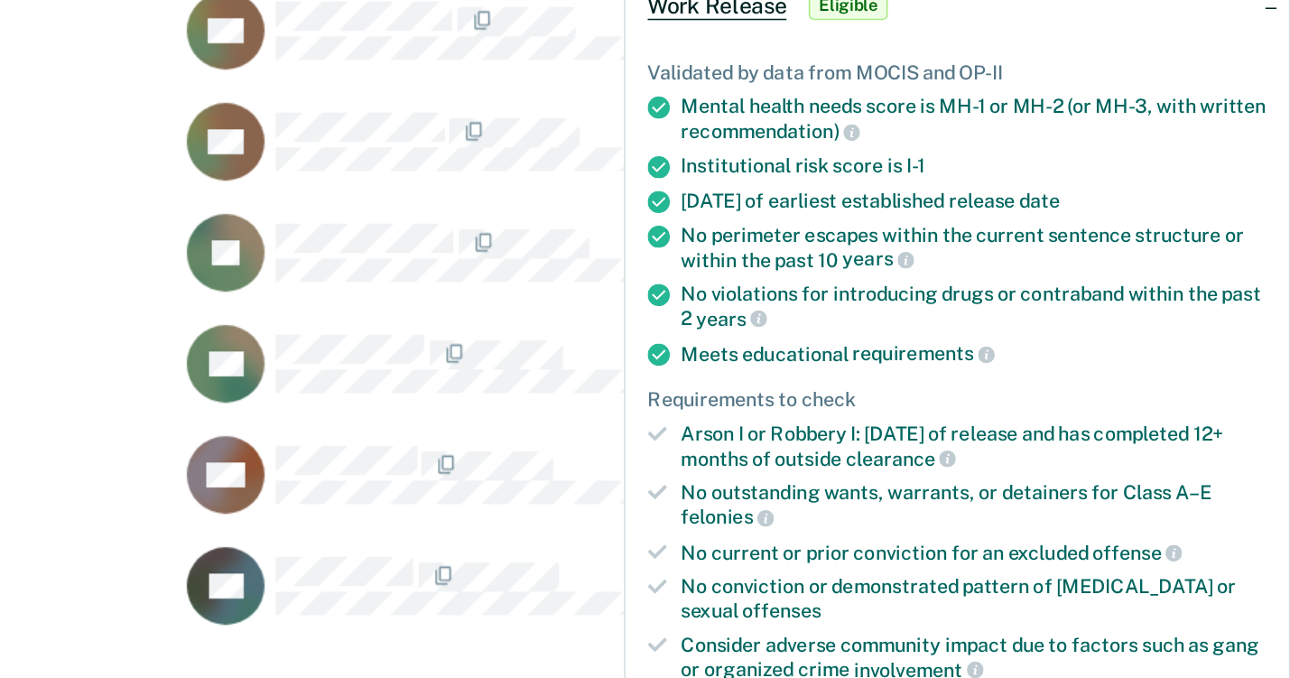
scroll to position [79, 0]
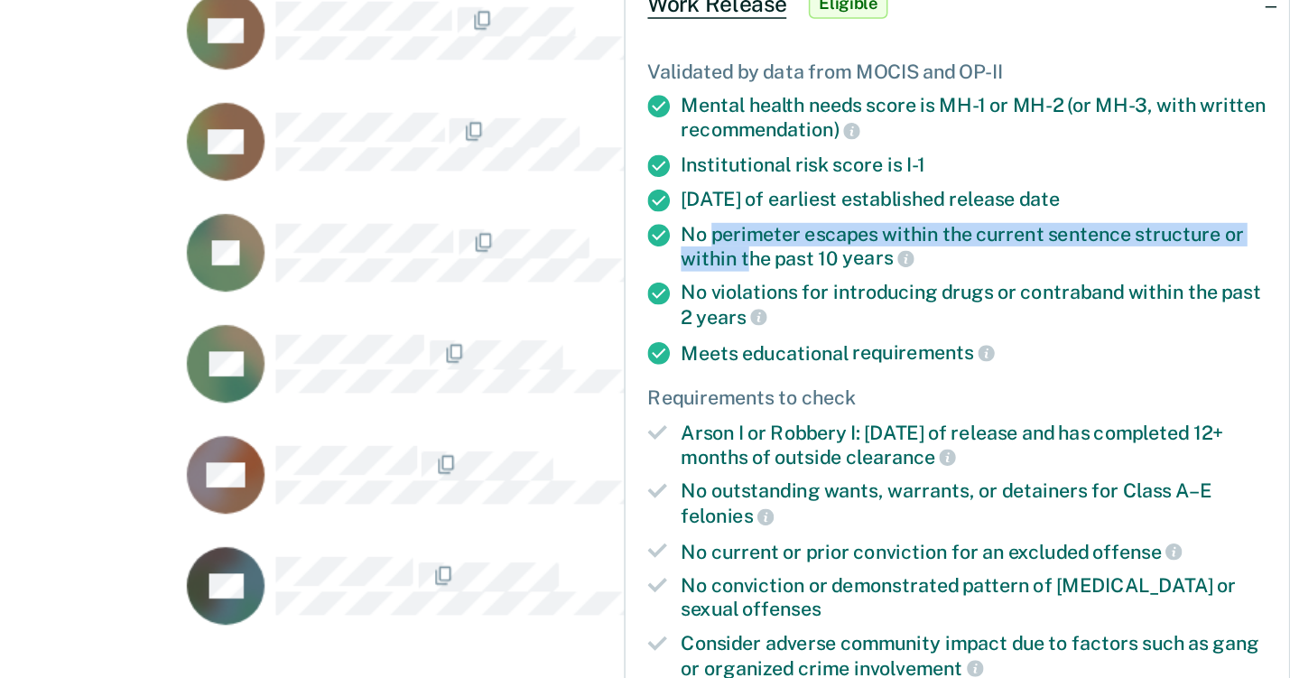
drag, startPoint x: 916, startPoint y: 274, endPoint x: 941, endPoint y: 284, distance: 26.3
click at [937, 284] on div "No perimeter escapes within the current sentence structure or within the past 1…" at bounding box center [1084, 285] width 381 height 31
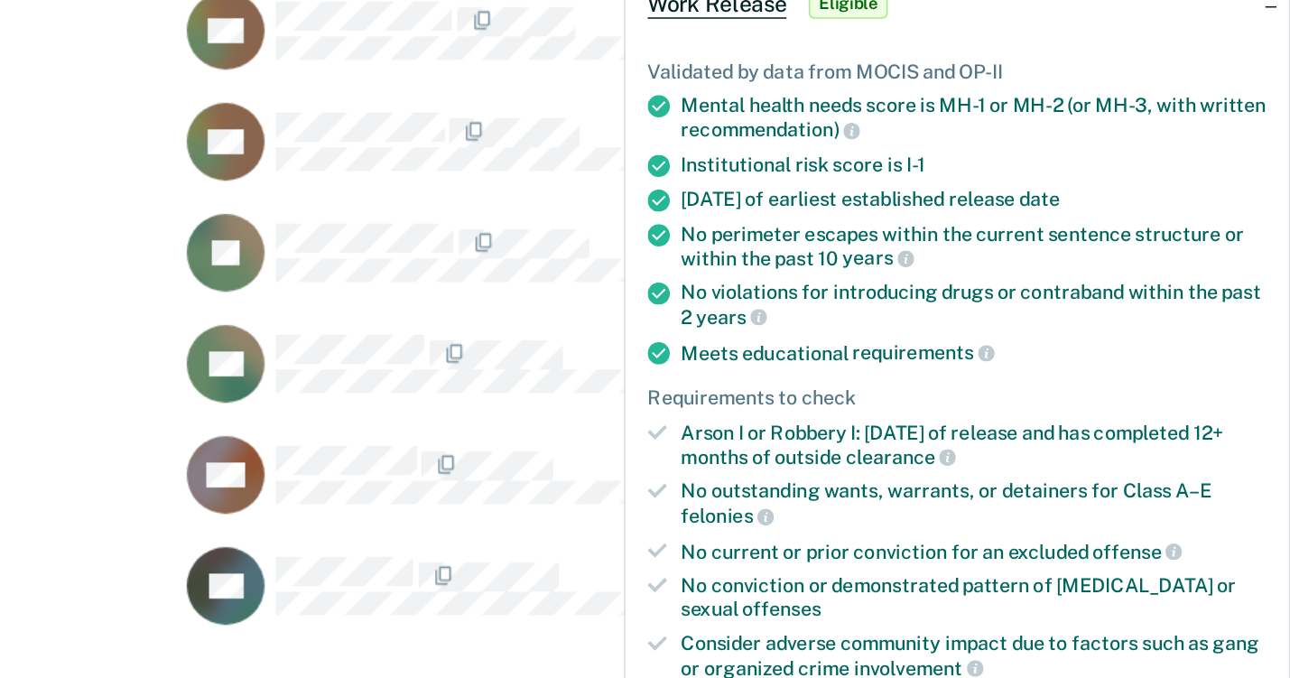
click at [907, 309] on div "No violations for introducing drugs or contraband within the past 2 years" at bounding box center [1084, 324] width 381 height 31
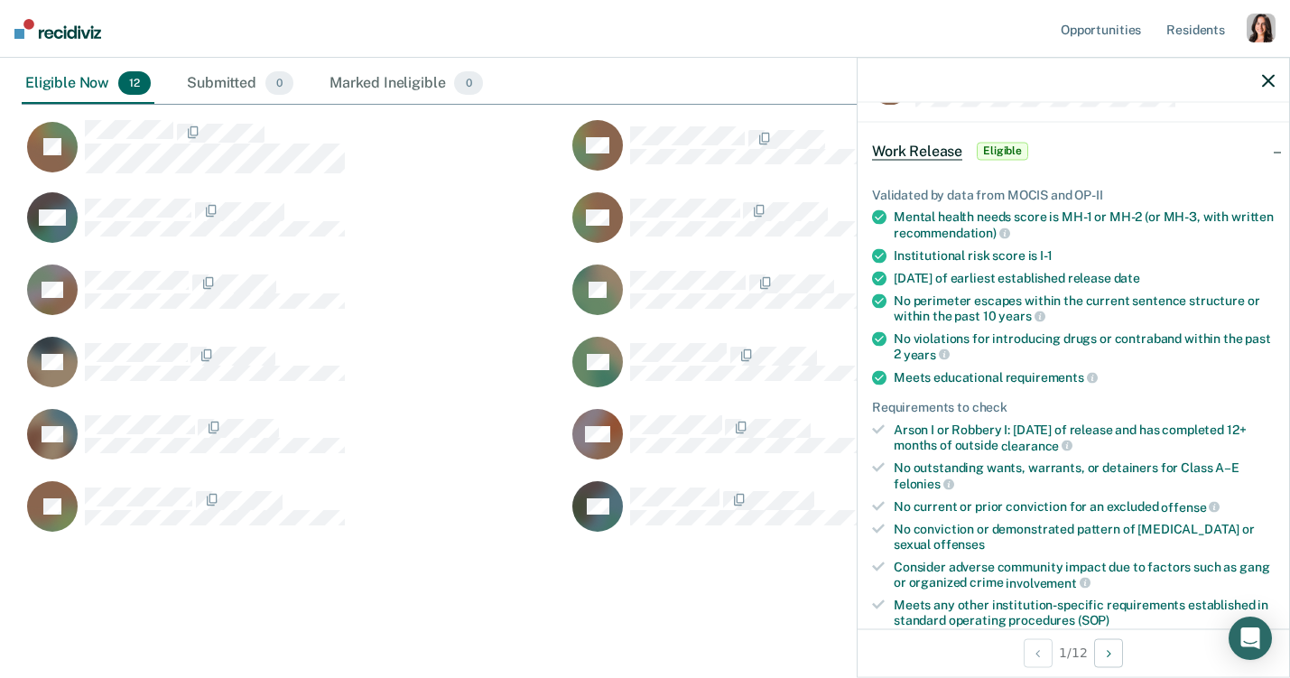
scroll to position [137, 0]
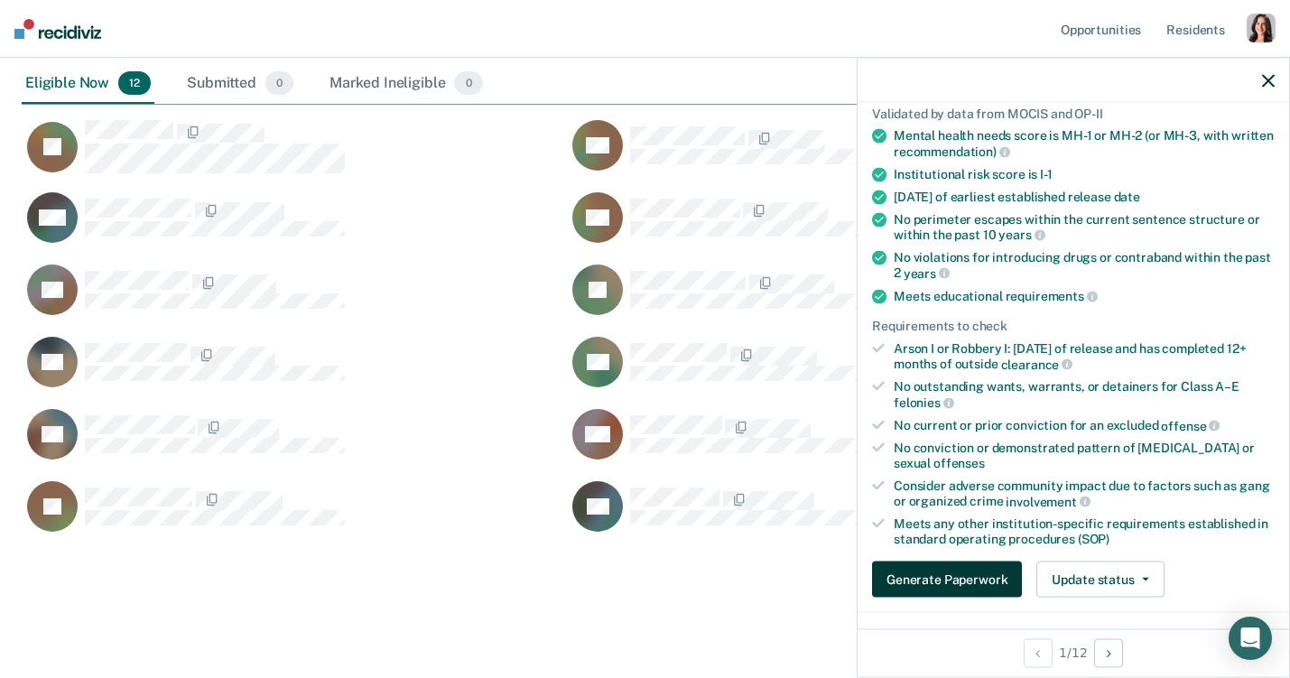
click at [922, 575] on button "Generate Paperwork" at bounding box center [947, 580] width 150 height 36
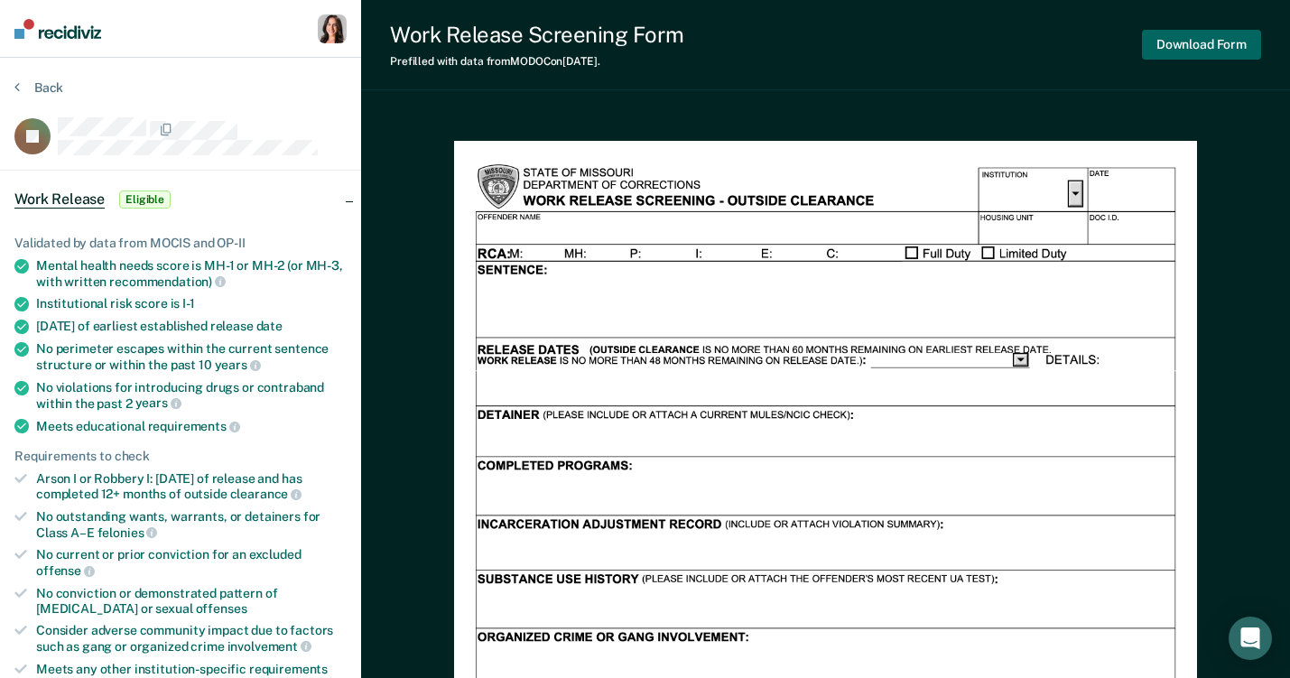
click at [1194, 41] on button "Download Form" at bounding box center [1201, 45] width 119 height 30
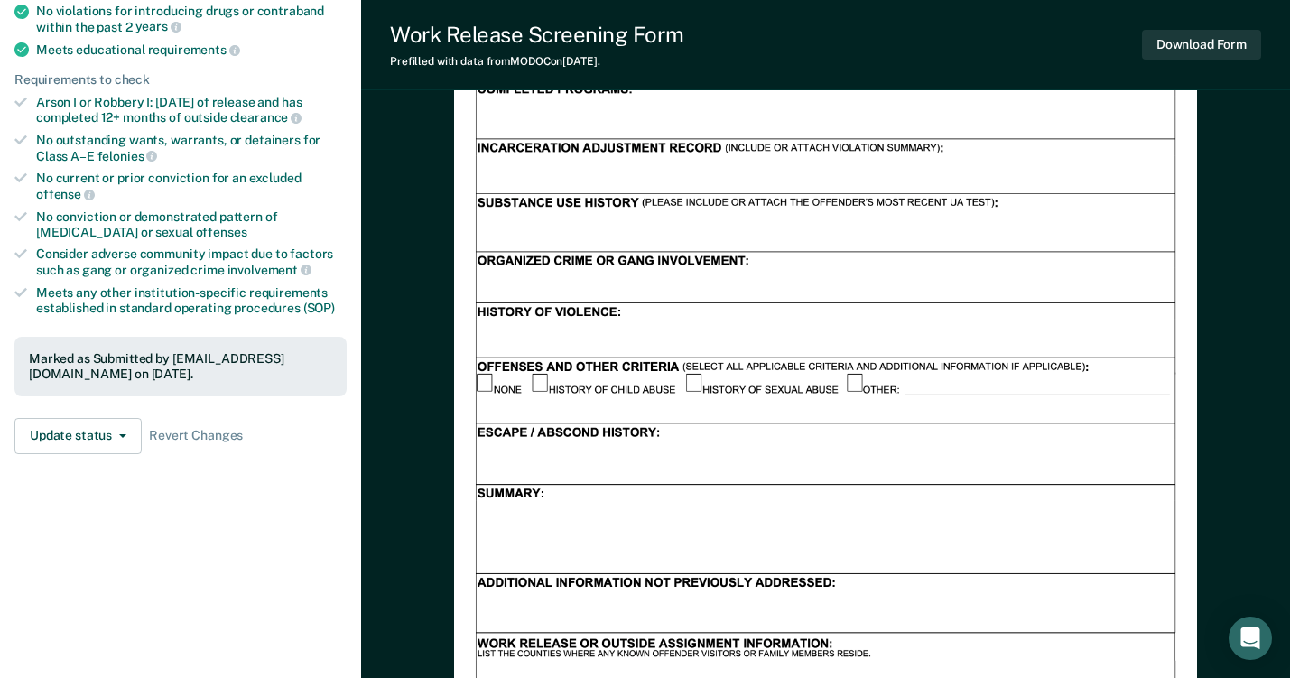
scroll to position [379, 0]
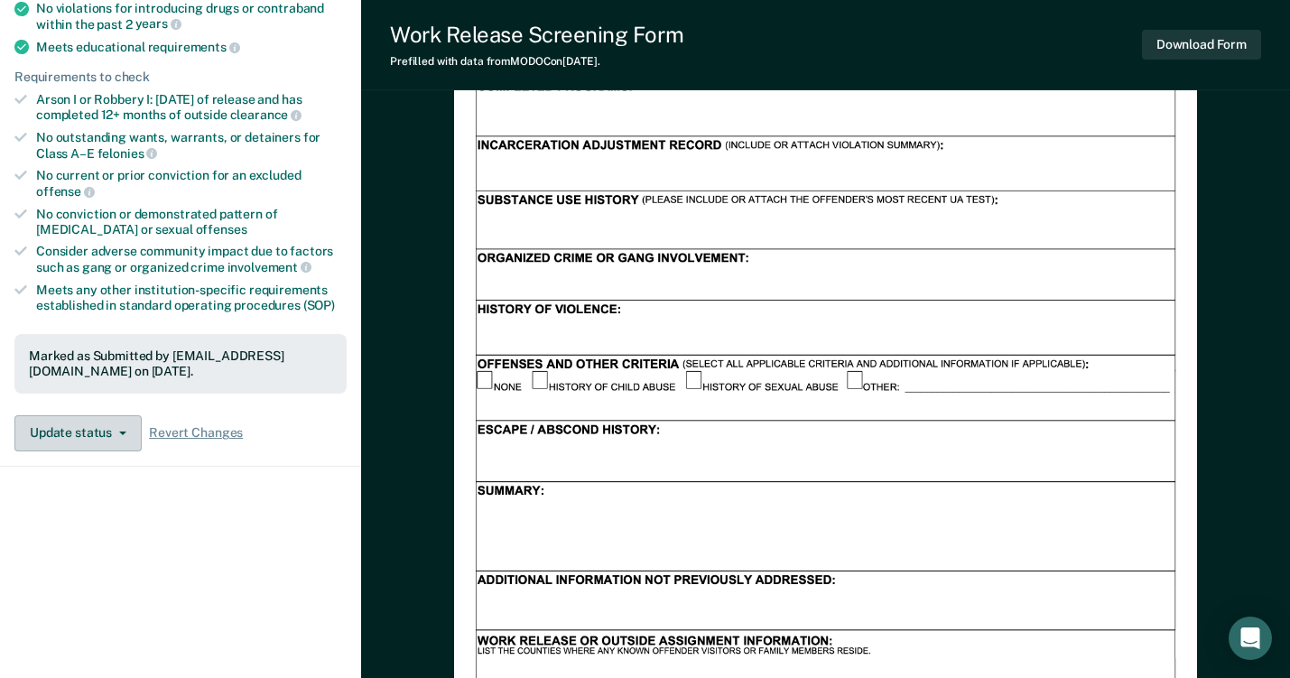
click at [65, 439] on button "Update status" at bounding box center [77, 433] width 127 height 36
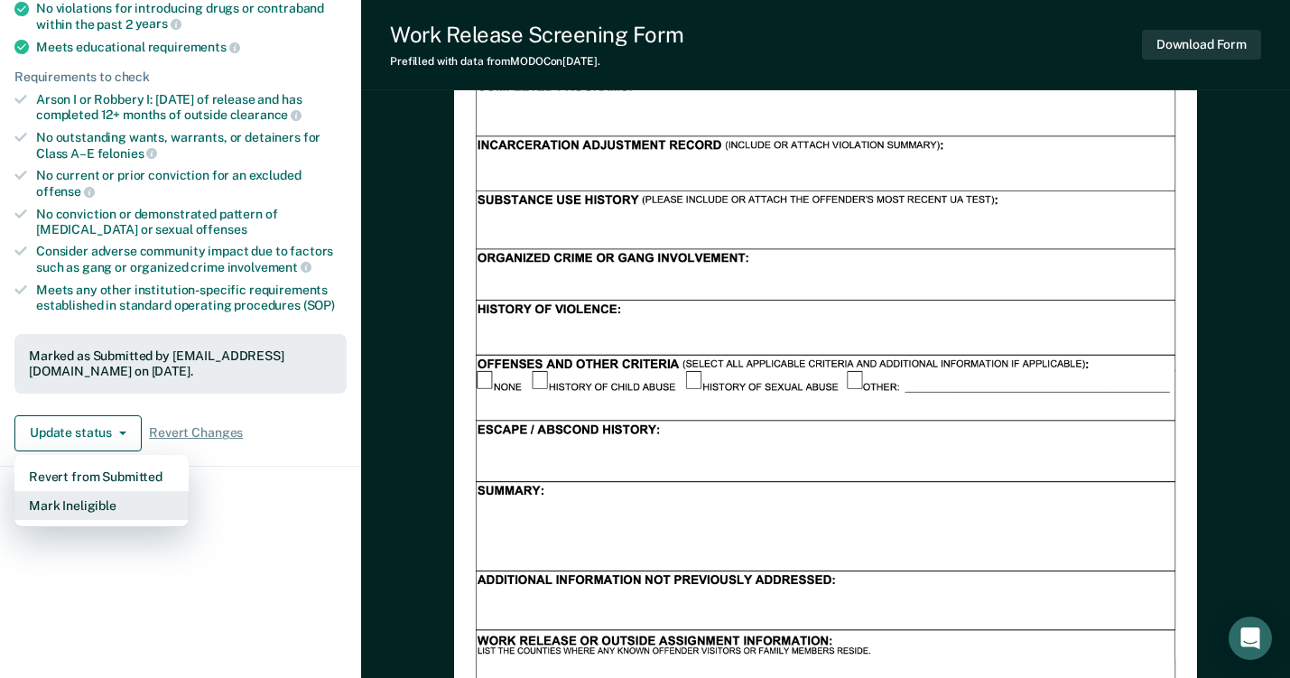
click at [119, 499] on button "Mark Ineligible" at bounding box center [101, 505] width 174 height 29
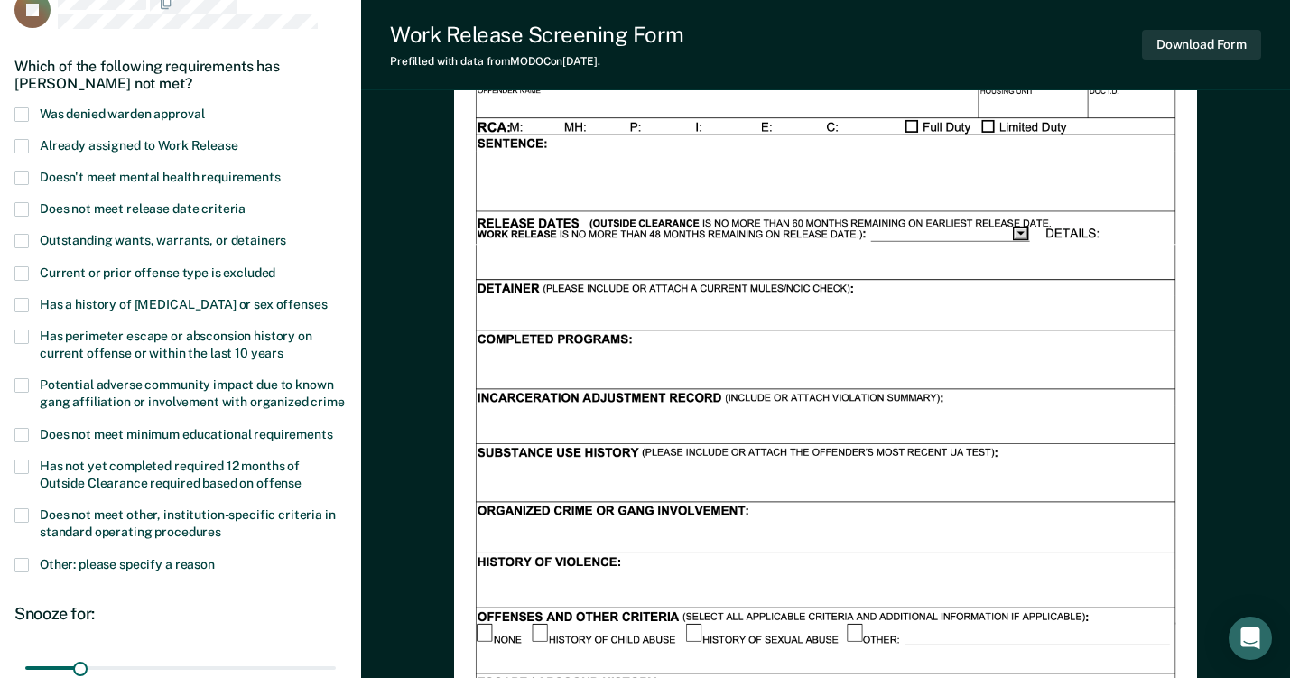
scroll to position [110, 0]
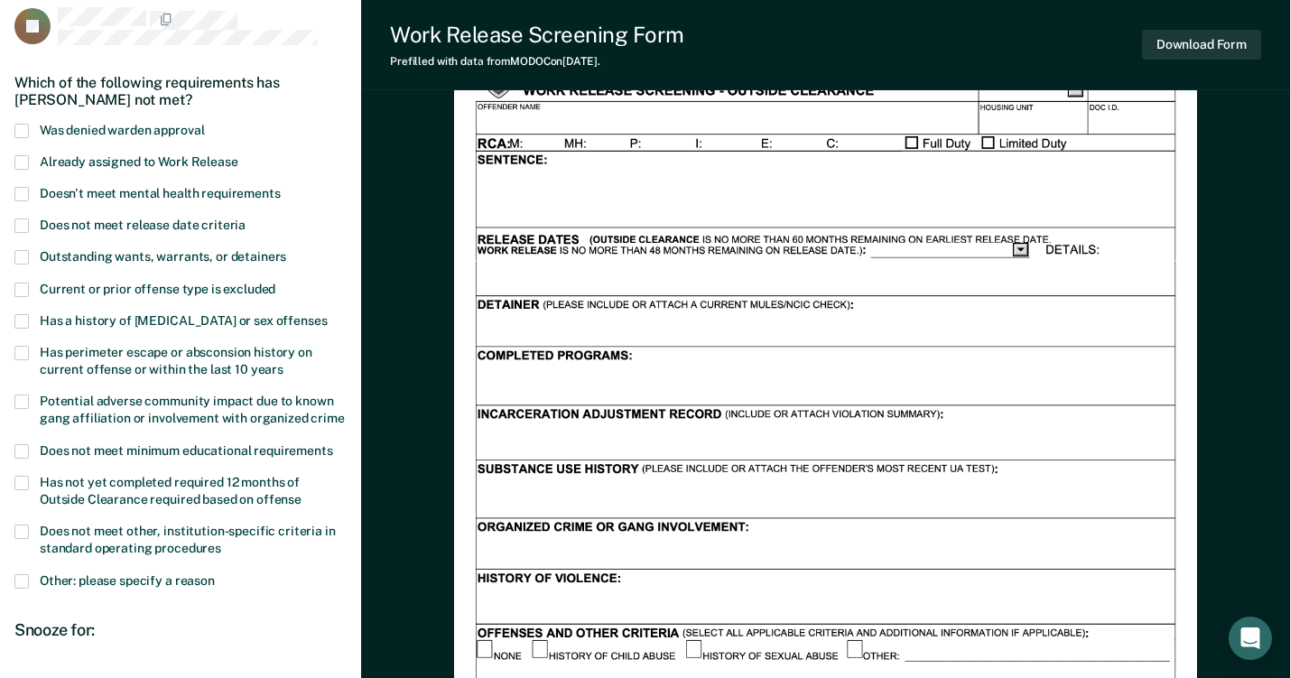
click at [168, 127] on span "Was denied warden approval" at bounding box center [122, 130] width 164 height 14
